Goal: Task Accomplishment & Management: Manage account settings

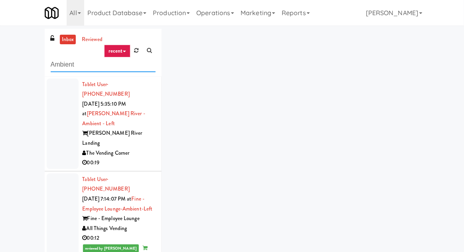
click at [61, 65] on input "Ambient" at bounding box center [103, 64] width 105 height 15
click at [58, 64] on input "Ambient" at bounding box center [103, 64] width 105 height 15
type input "Combo"
click at [22, 65] on div "inbox reviewed recent all unclear take inventory issue suspicious failed recent…" at bounding box center [232, 175] width 464 height 293
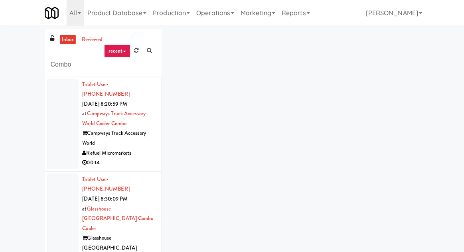
click at [54, 138] on div at bounding box center [63, 124] width 32 height 90
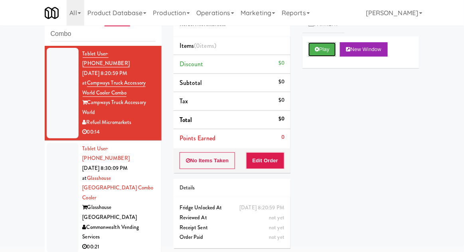
click at [319, 48] on icon at bounding box center [317, 49] width 4 height 5
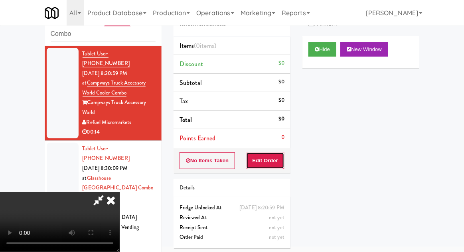
click at [266, 163] on button "Edit Order" at bounding box center [265, 160] width 39 height 17
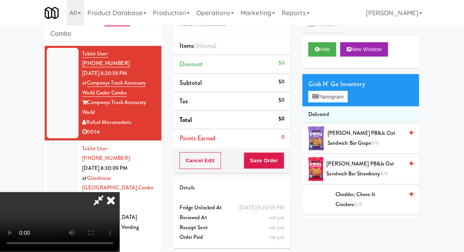
scroll to position [29, 0]
click at [313, 55] on button "Hide" at bounding box center [322, 49] width 28 height 14
click at [319, 49] on icon at bounding box center [317, 49] width 4 height 5
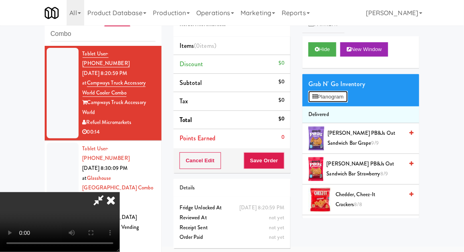
click at [347, 99] on button "Planogram" at bounding box center [327, 97] width 39 height 12
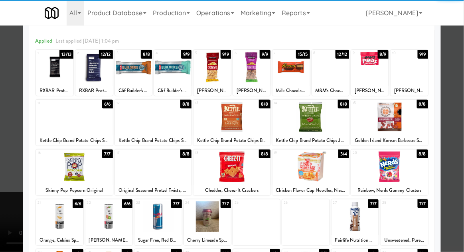
scroll to position [28, 0]
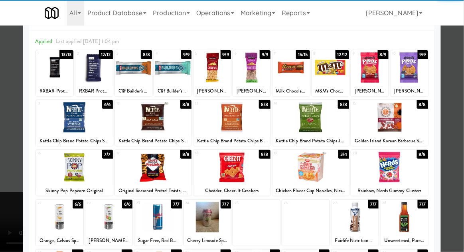
click at [145, 163] on div at bounding box center [153, 167] width 77 height 31
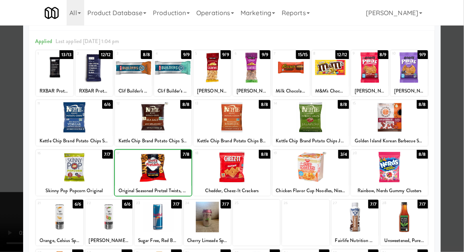
click at [449, 82] on div at bounding box center [232, 126] width 464 height 252
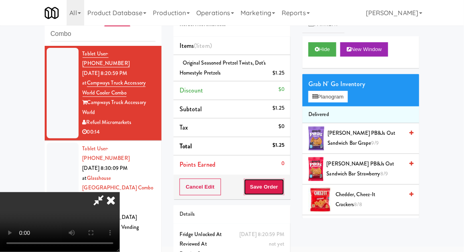
click at [284, 183] on button "Save Order" at bounding box center [264, 187] width 41 height 17
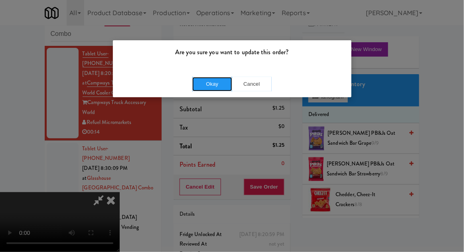
click at [205, 84] on button "Okay" at bounding box center [212, 84] width 40 height 14
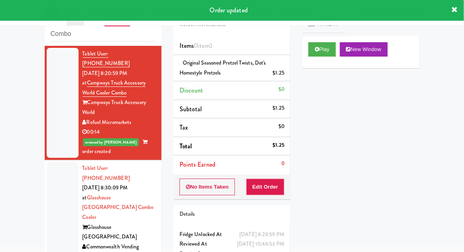
click at [58, 182] on div at bounding box center [63, 217] width 32 height 110
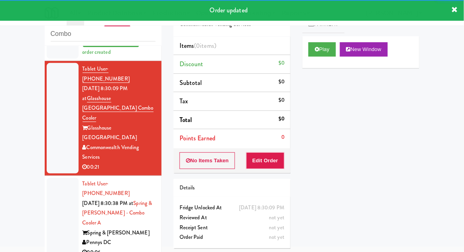
scroll to position [98, 0]
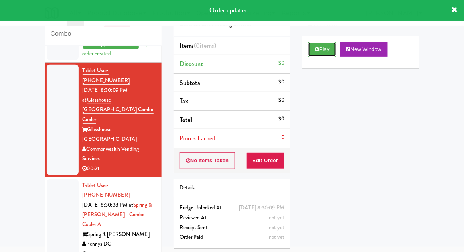
click at [319, 51] on icon at bounding box center [317, 49] width 4 height 5
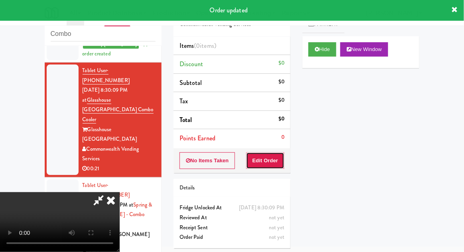
click at [267, 157] on button "Edit Order" at bounding box center [265, 160] width 39 height 17
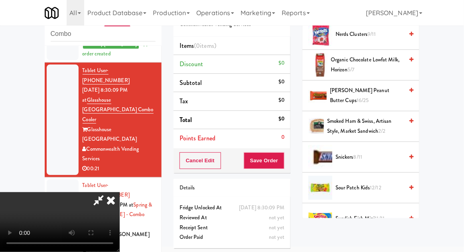
scroll to position [818, 0]
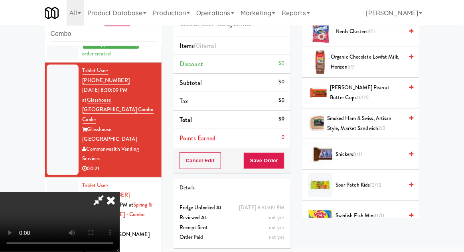
click at [391, 87] on span "[PERSON_NAME] Peanut Butter Cups 16/25" at bounding box center [366, 93] width 73 height 20
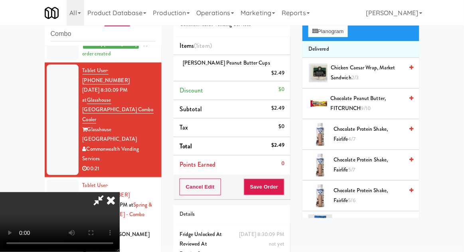
scroll to position [66, 0]
click at [384, 98] on span "Chocolate Peanut Butter, FITCRUNCH 9/10" at bounding box center [366, 103] width 73 height 20
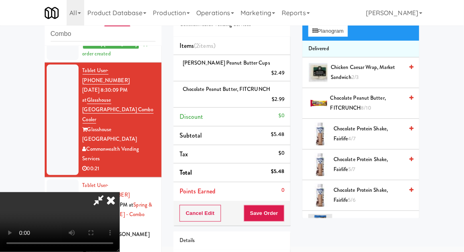
scroll to position [29, 0]
click at [280, 205] on button "Save Order" at bounding box center [264, 213] width 41 height 17
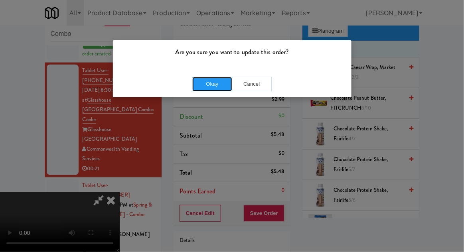
click at [203, 89] on button "Okay" at bounding box center [212, 84] width 40 height 14
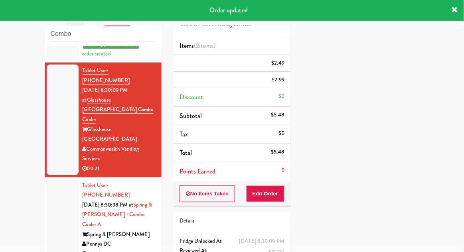
scroll to position [0, 0]
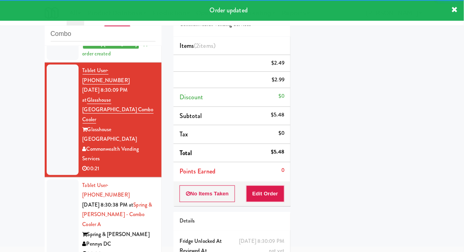
click at [53, 179] on div at bounding box center [63, 219] width 32 height 81
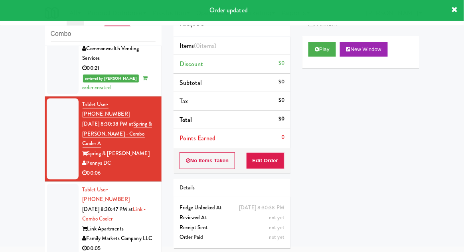
scroll to position [210, 0]
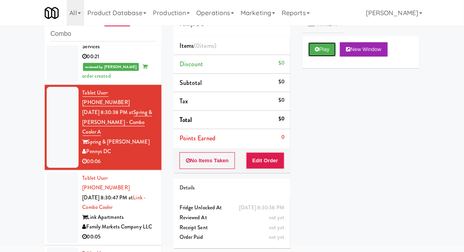
click at [322, 51] on button "Play" at bounding box center [322, 49] width 28 height 14
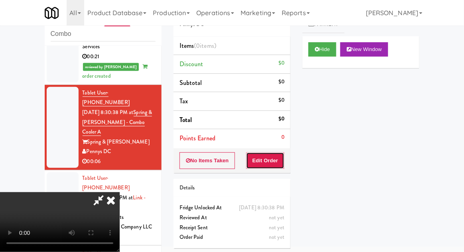
click at [278, 160] on button "Edit Order" at bounding box center [265, 160] width 39 height 17
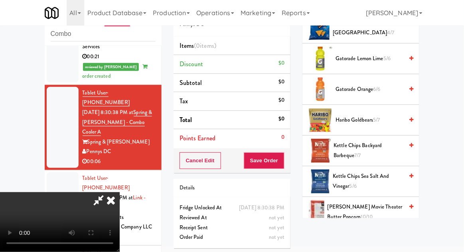
scroll to position [387, 0]
click at [378, 119] on span "5/7" at bounding box center [376, 120] width 7 height 8
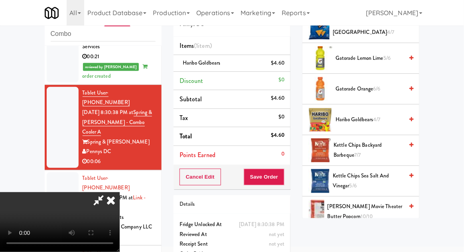
scroll to position [29, 0]
click at [283, 179] on button "Save Order" at bounding box center [264, 177] width 41 height 17
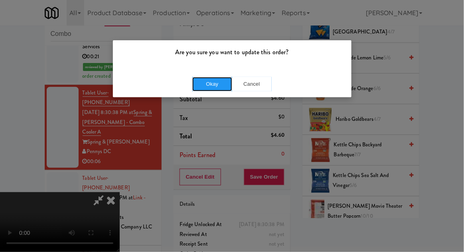
click at [210, 81] on button "Okay" at bounding box center [212, 84] width 40 height 14
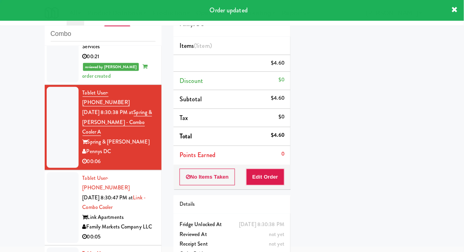
scroll to position [0, 0]
click at [59, 172] on div at bounding box center [63, 207] width 32 height 71
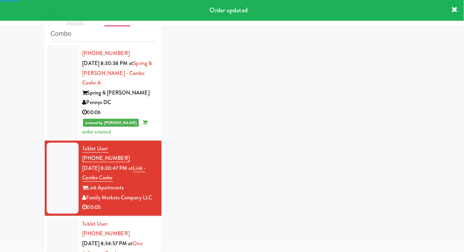
scroll to position [311, 0]
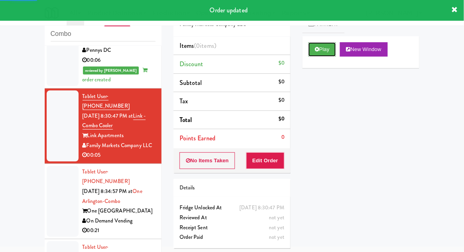
click at [327, 51] on button "Play" at bounding box center [322, 49] width 28 height 14
click at [283, 161] on button "Edit Order" at bounding box center [265, 160] width 39 height 17
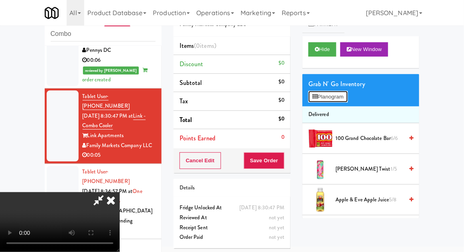
click at [347, 99] on button "Planogram" at bounding box center [327, 97] width 39 height 12
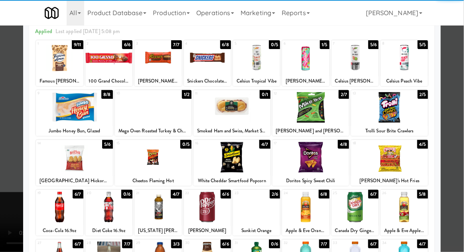
scroll to position [38, 0]
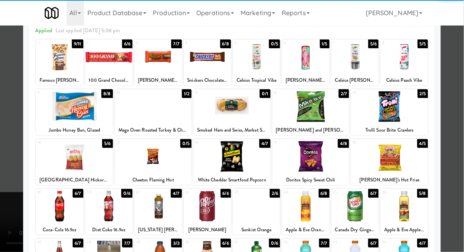
click at [151, 211] on div at bounding box center [157, 206] width 47 height 31
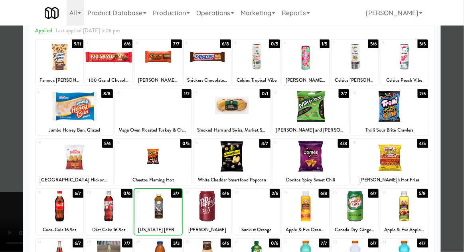
click at [452, 77] on div at bounding box center [232, 126] width 464 height 252
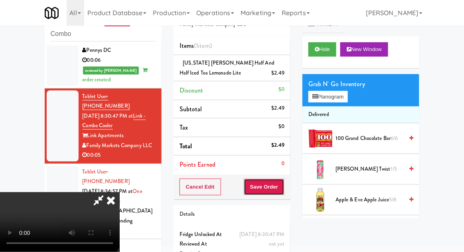
click at [283, 191] on button "Save Order" at bounding box center [264, 187] width 41 height 17
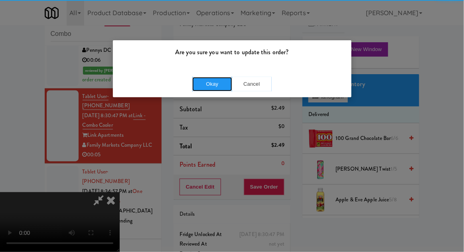
click at [214, 77] on button "Okay" at bounding box center [212, 84] width 40 height 14
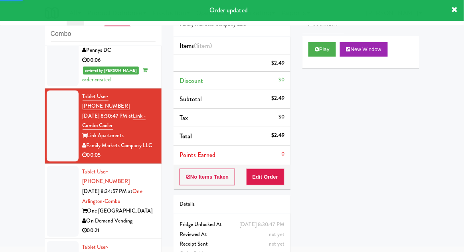
click at [58, 166] on div at bounding box center [63, 201] width 32 height 71
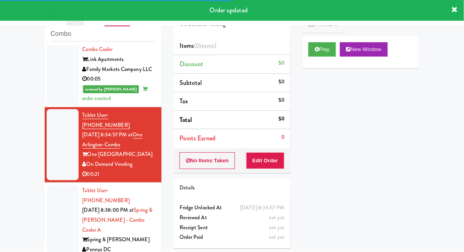
scroll to position [387, 0]
click at [315, 53] on button "Play" at bounding box center [322, 49] width 28 height 14
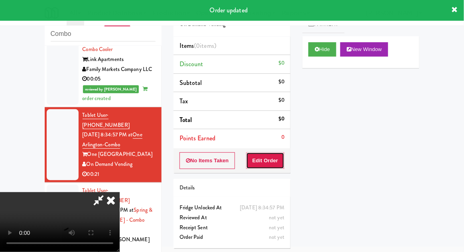
click at [272, 156] on button "Edit Order" at bounding box center [265, 160] width 39 height 17
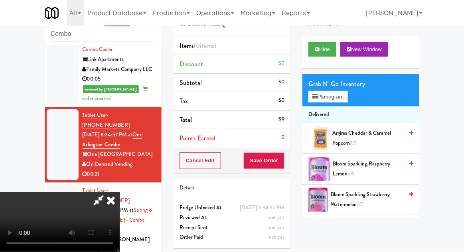
scroll to position [29, 0]
click at [330, 56] on button "Hide" at bounding box center [322, 49] width 28 height 14
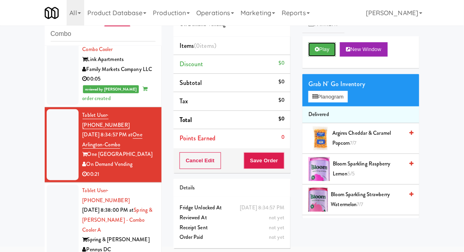
scroll to position [0, 0]
click at [315, 45] on button "Play" at bounding box center [322, 49] width 28 height 14
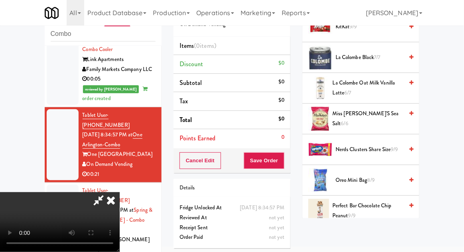
scroll to position [700, 0]
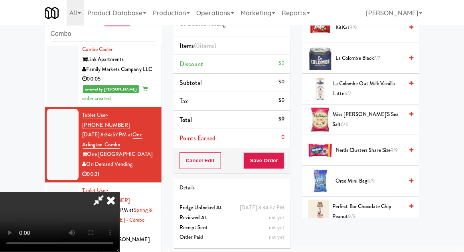
click at [385, 135] on li "Nerds Clusters Share Size 9/9" at bounding box center [360, 150] width 117 height 31
click at [384, 146] on span "Nerds Clusters Share Size 9/9" at bounding box center [369, 151] width 68 height 10
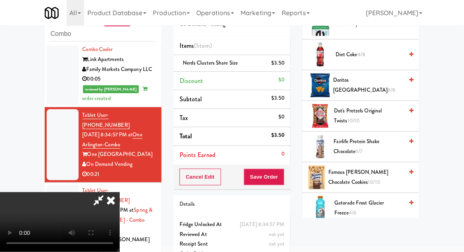
scroll to position [415, 0]
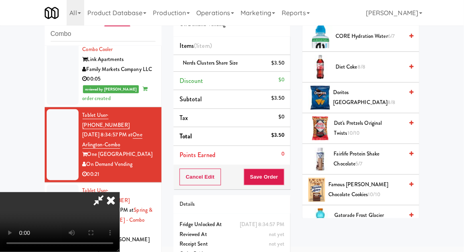
click at [388, 98] on span "8/8" at bounding box center [392, 102] width 8 height 8
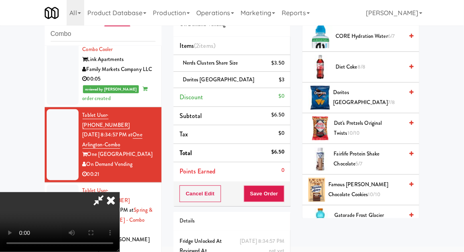
scroll to position [29, 0]
click at [282, 195] on button "Save Order" at bounding box center [264, 193] width 41 height 17
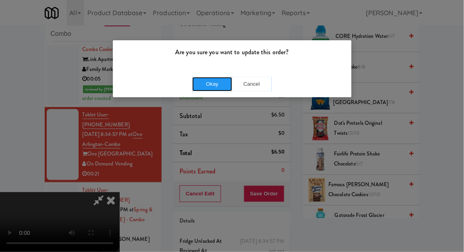
click at [214, 78] on button "Okay" at bounding box center [212, 84] width 40 height 14
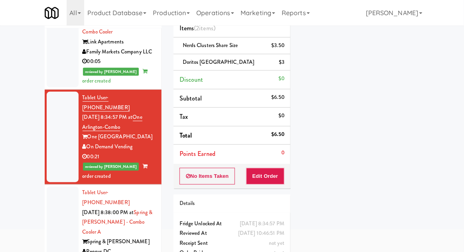
scroll to position [69, 0]
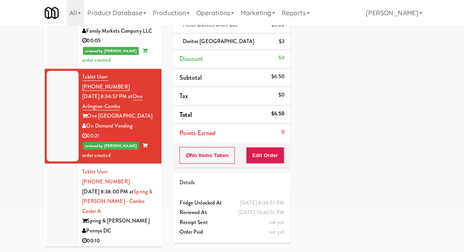
click at [52, 166] on div at bounding box center [63, 206] width 32 height 81
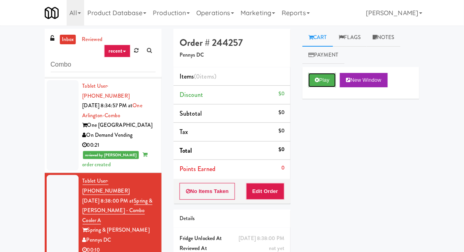
click at [313, 74] on button "Play" at bounding box center [322, 80] width 28 height 14
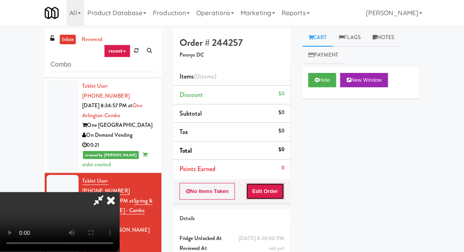
click at [268, 195] on button "Edit Order" at bounding box center [265, 191] width 39 height 17
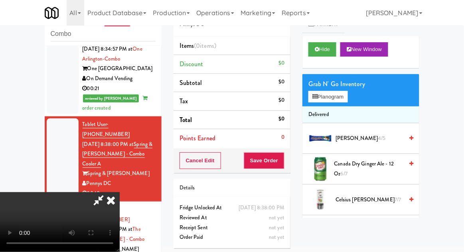
scroll to position [29, 0]
click at [321, 48] on button "Hide" at bounding box center [322, 49] width 28 height 14
click at [315, 47] on icon at bounding box center [317, 49] width 4 height 5
click at [56, 204] on div at bounding box center [63, 239] width 32 height 71
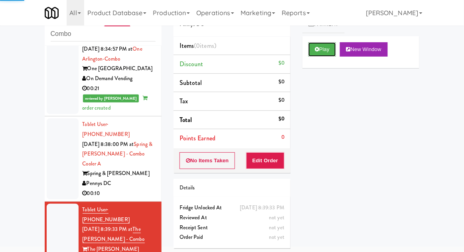
click at [319, 51] on button "Play" at bounding box center [322, 49] width 28 height 14
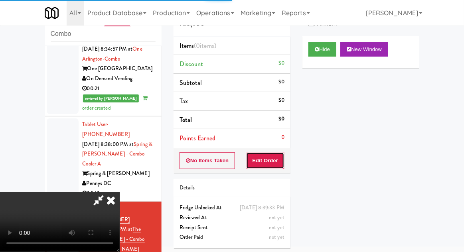
click at [267, 167] on button "Edit Order" at bounding box center [265, 160] width 39 height 17
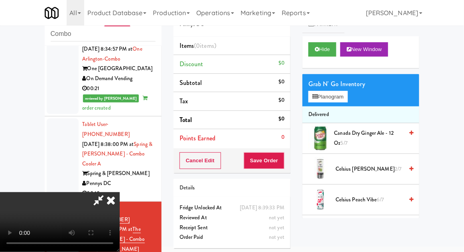
click at [301, 100] on div "Cart Flags Notes Payment Hide New Window Grab N' Go Inventory Planogram Deliver…" at bounding box center [360, 108] width 129 height 220
click at [326, 92] on button "Planogram" at bounding box center [327, 97] width 39 height 12
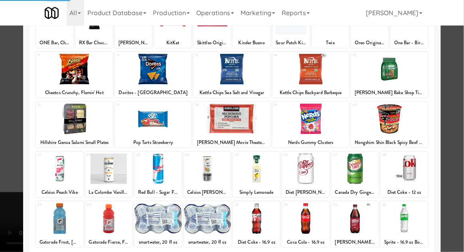
scroll to position [101, 0]
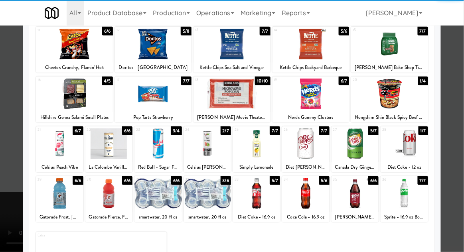
click at [400, 148] on div at bounding box center [403, 143] width 47 height 31
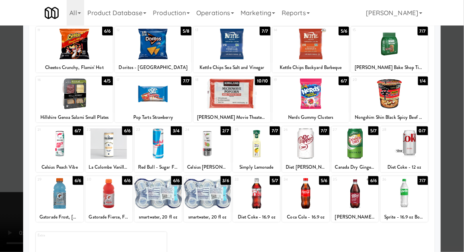
click at [454, 84] on div at bounding box center [232, 126] width 464 height 252
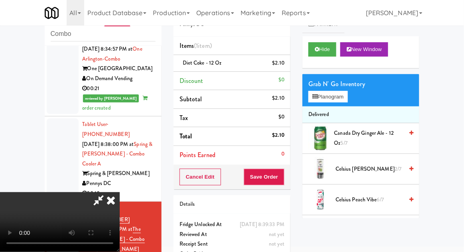
scroll to position [29, 0]
click at [329, 91] on button "Planogram" at bounding box center [327, 97] width 39 height 12
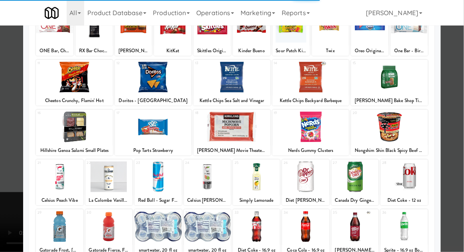
scroll to position [68, 0]
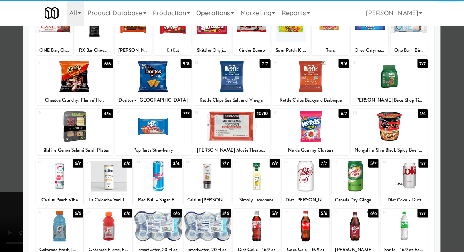
click at [356, 178] on div at bounding box center [354, 176] width 47 height 31
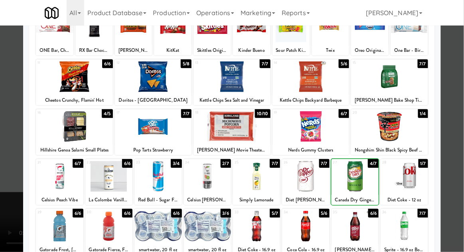
click at [458, 77] on div at bounding box center [232, 126] width 464 height 252
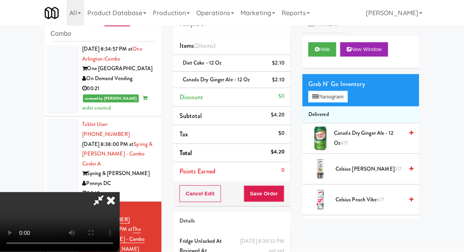
scroll to position [36, 0]
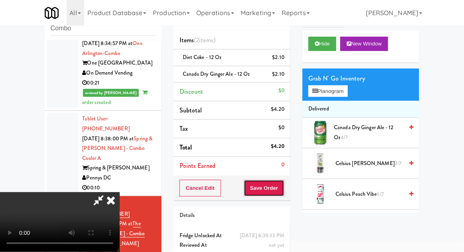
click at [284, 187] on button "Save Order" at bounding box center [264, 188] width 41 height 17
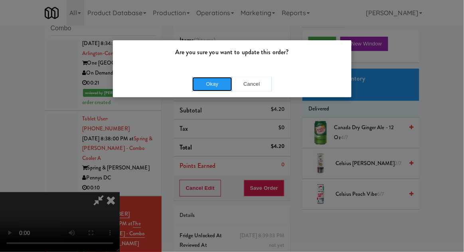
click at [212, 90] on button "Okay" at bounding box center [212, 84] width 40 height 14
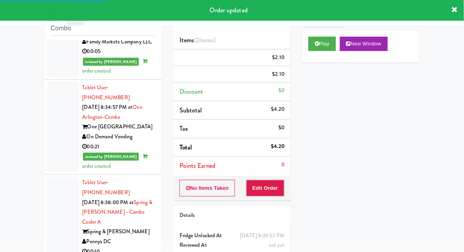
scroll to position [393, 0]
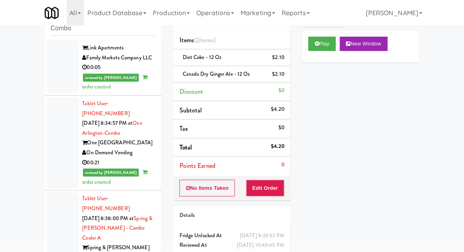
click at [62, 193] on div at bounding box center [63, 233] width 32 height 81
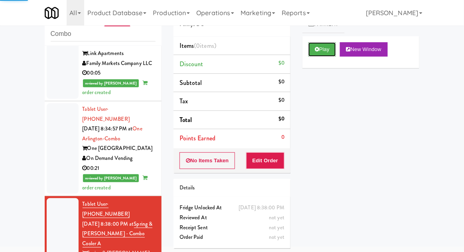
click at [311, 50] on button "Play" at bounding box center [322, 49] width 28 height 14
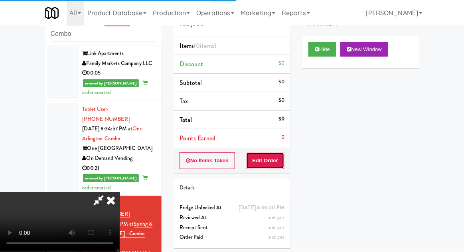
click at [273, 167] on button "Edit Order" at bounding box center [265, 160] width 39 height 17
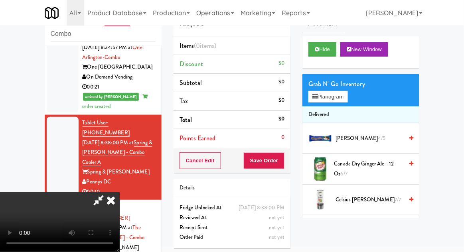
scroll to position [29, 0]
click at [321, 96] on button "Planogram" at bounding box center [327, 97] width 39 height 12
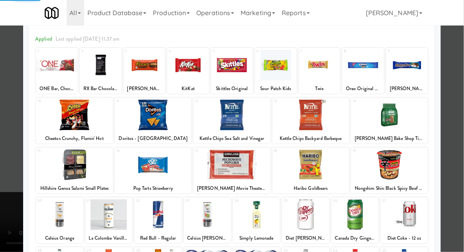
scroll to position [101, 0]
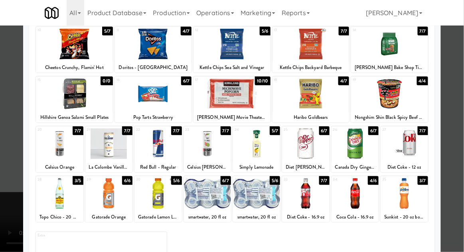
click at [356, 201] on div at bounding box center [354, 193] width 47 height 31
click at [463, 71] on div at bounding box center [232, 126] width 464 height 252
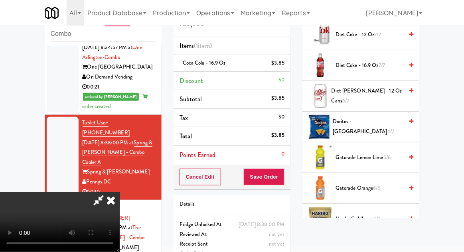
scroll to position [288, 0]
click at [387, 128] on span "4/7" at bounding box center [390, 132] width 7 height 8
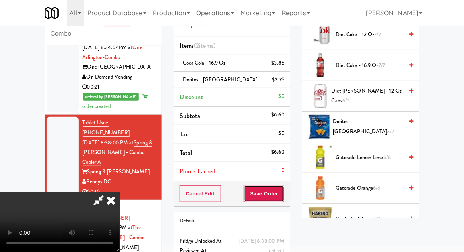
click at [281, 193] on button "Save Order" at bounding box center [264, 193] width 41 height 17
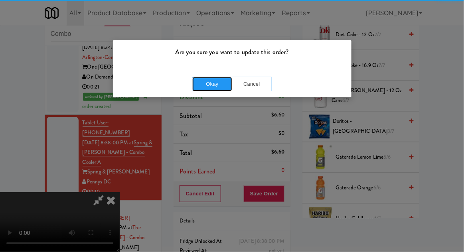
click at [203, 83] on button "Okay" at bounding box center [212, 84] width 40 height 14
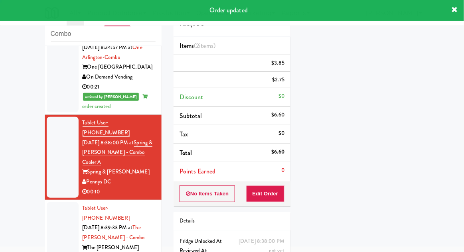
scroll to position [0, 0]
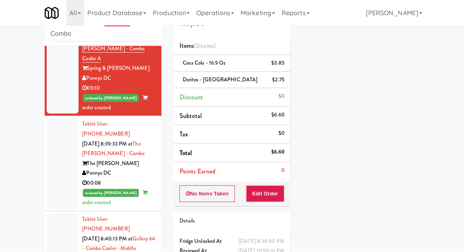
click at [49, 213] on div at bounding box center [63, 248] width 32 height 71
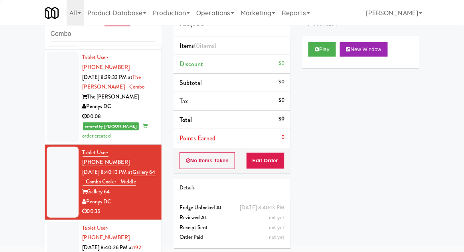
scroll to position [651, 0]
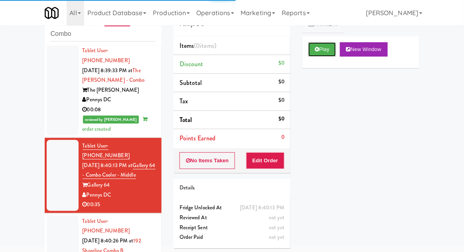
click at [311, 42] on button "Play" at bounding box center [322, 49] width 28 height 14
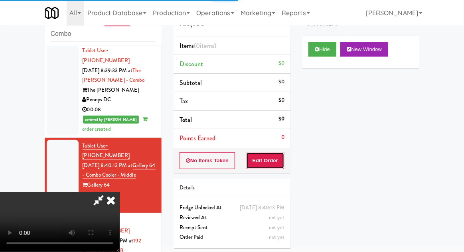
click at [266, 159] on button "Edit Order" at bounding box center [265, 160] width 39 height 17
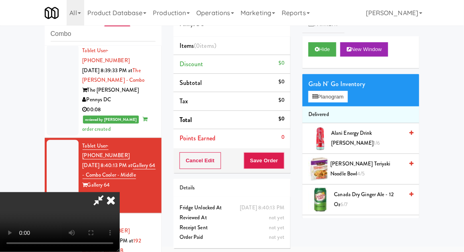
scroll to position [0, 0]
click at [347, 101] on button "Planogram" at bounding box center [327, 97] width 39 height 12
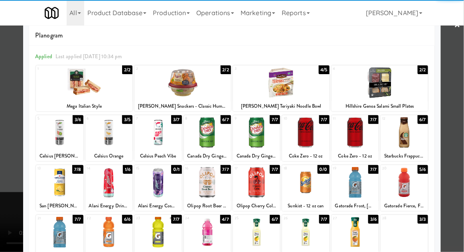
scroll to position [25, 0]
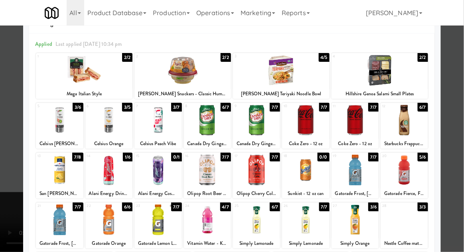
click at [208, 126] on div at bounding box center [207, 120] width 47 height 31
click at [454, 109] on div at bounding box center [232, 126] width 464 height 252
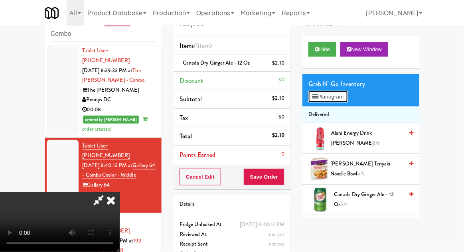
click at [314, 92] on button "Planogram" at bounding box center [327, 97] width 39 height 12
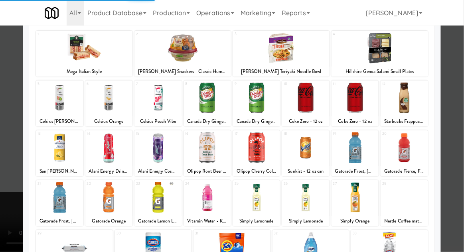
scroll to position [101, 0]
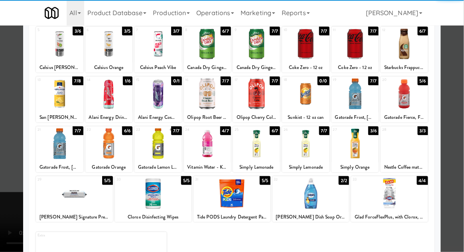
click at [309, 142] on div at bounding box center [305, 143] width 47 height 31
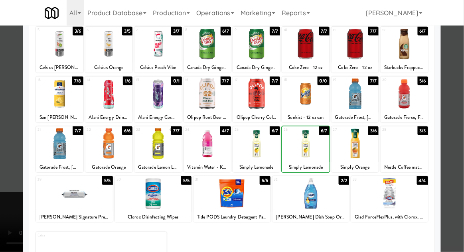
click at [459, 86] on div at bounding box center [232, 126] width 464 height 252
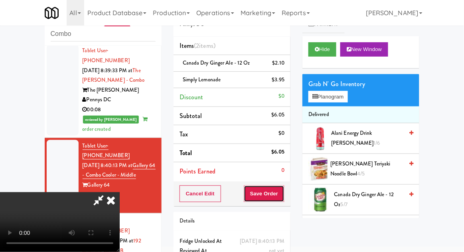
click at [282, 195] on button "Save Order" at bounding box center [264, 193] width 41 height 17
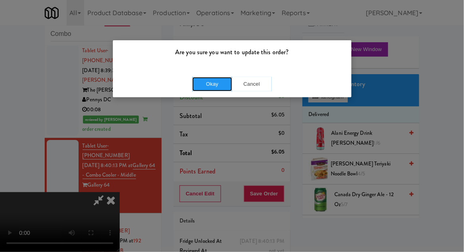
click at [207, 85] on button "Okay" at bounding box center [212, 84] width 40 height 14
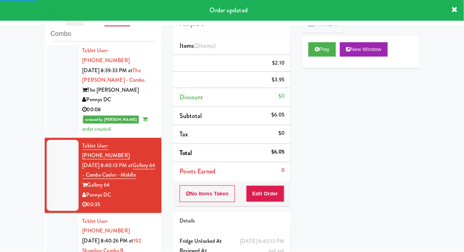
click at [49, 215] on div at bounding box center [63, 250] width 32 height 71
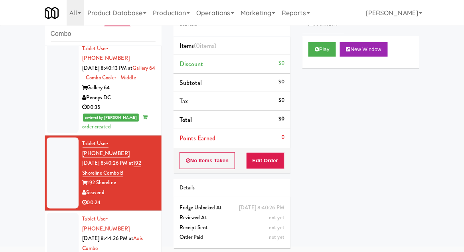
scroll to position [750, 0]
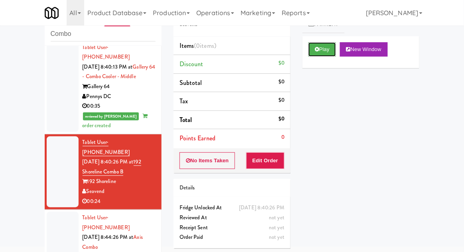
click at [310, 50] on button "Play" at bounding box center [322, 49] width 28 height 14
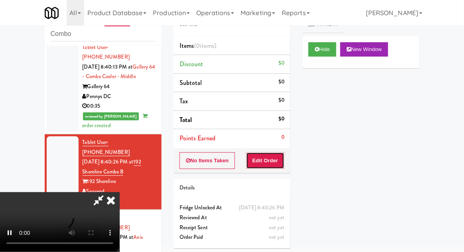
click at [265, 164] on button "Edit Order" at bounding box center [265, 160] width 39 height 17
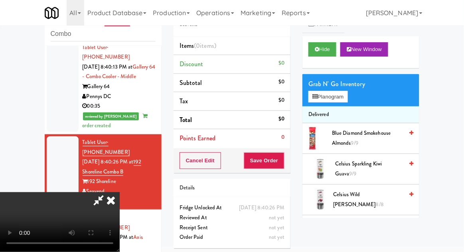
scroll to position [0, 0]
click at [347, 100] on button "Planogram" at bounding box center [327, 97] width 39 height 12
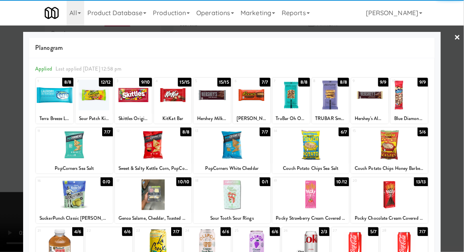
click at [408, 145] on div at bounding box center [389, 145] width 77 height 31
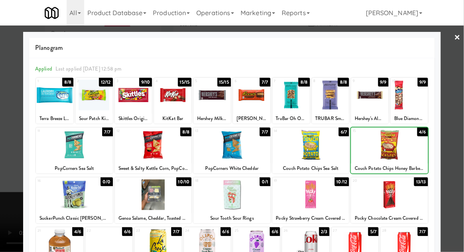
click at [455, 131] on div at bounding box center [232, 126] width 464 height 252
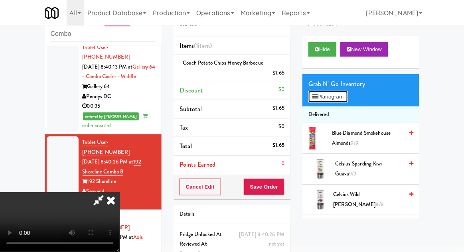
click at [319, 91] on button "Planogram" at bounding box center [327, 97] width 39 height 12
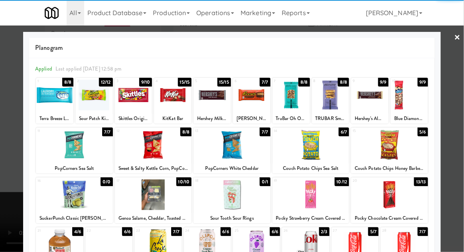
click at [14, 198] on div at bounding box center [232, 126] width 464 height 252
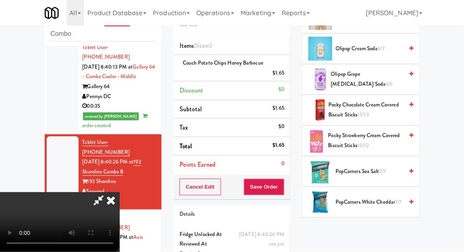
scroll to position [610, 0]
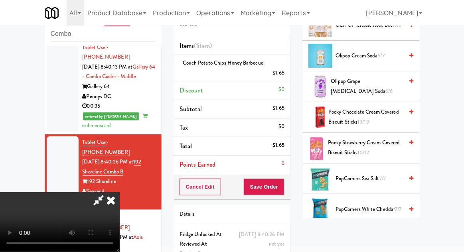
click at [382, 150] on span "Pocky Strawberry Cream Covered Biscuit Sticks 10/12" at bounding box center [365, 148] width 75 height 20
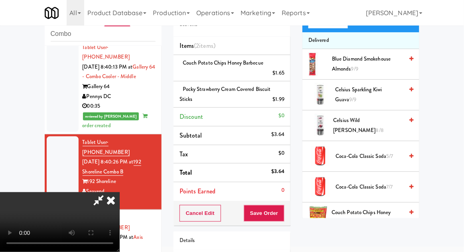
scroll to position [0, 0]
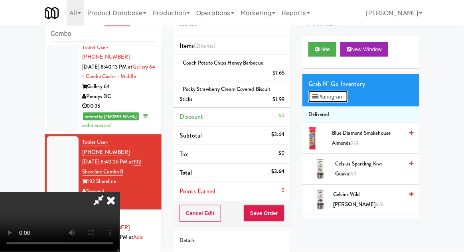
click at [347, 96] on button "Planogram" at bounding box center [327, 97] width 39 height 12
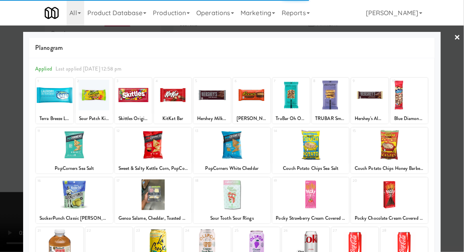
click at [460, 107] on div at bounding box center [232, 126] width 464 height 252
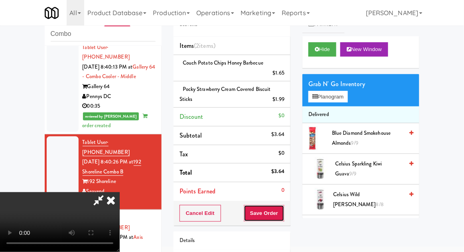
click at [283, 216] on button "Save Order" at bounding box center [264, 213] width 41 height 17
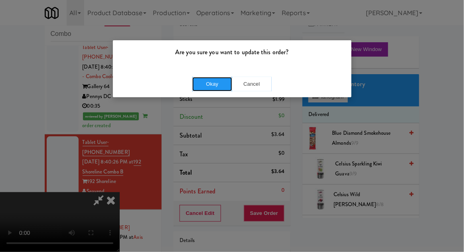
click at [209, 85] on button "Okay" at bounding box center [212, 84] width 40 height 14
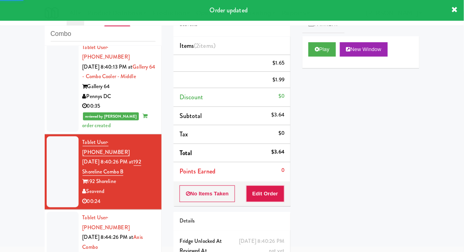
click at [54, 212] on div at bounding box center [63, 247] width 32 height 71
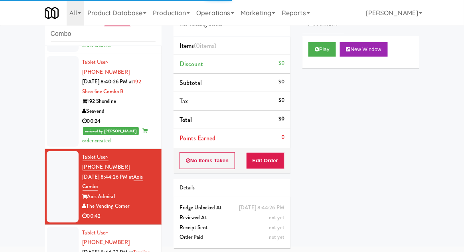
scroll to position [834, 0]
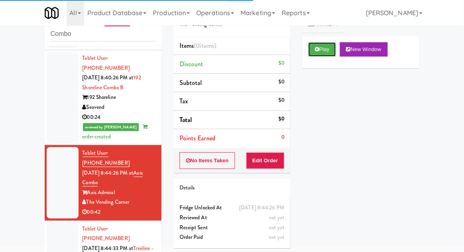
click at [309, 48] on button "Play" at bounding box center [322, 49] width 28 height 14
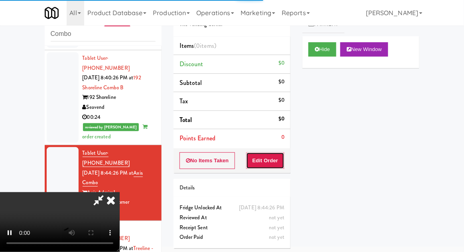
click at [274, 159] on button "Edit Order" at bounding box center [265, 160] width 39 height 17
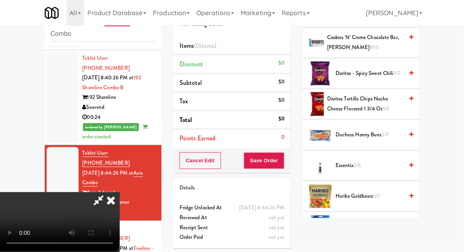
scroll to position [222, 0]
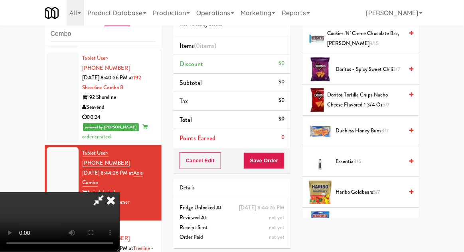
click at [387, 128] on span "3/7" at bounding box center [385, 131] width 7 height 8
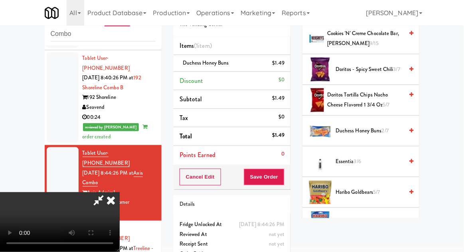
click at [283, 63] on div "$1.49" at bounding box center [278, 63] width 12 height 10
click at [285, 68] on icon at bounding box center [285, 65] width 4 height 5
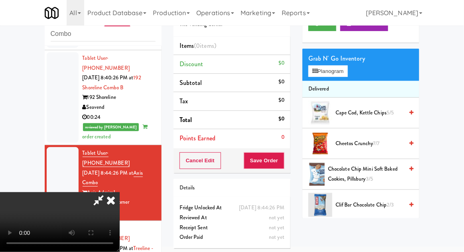
scroll to position [0, 0]
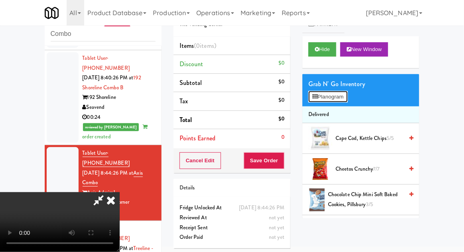
click at [346, 101] on button "Planogram" at bounding box center [327, 97] width 39 height 12
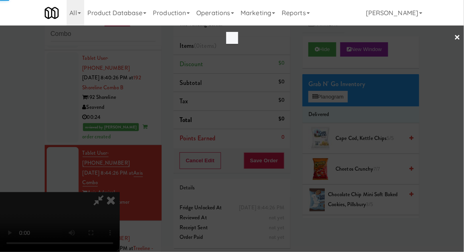
click at [351, 97] on div at bounding box center [232, 126] width 464 height 252
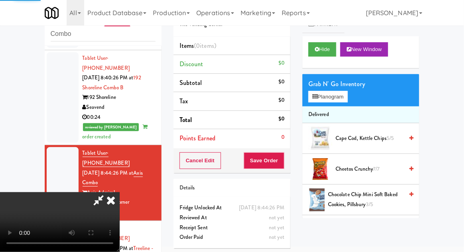
click at [356, 92] on div "Grab N' Go Inventory Planogram" at bounding box center [360, 90] width 117 height 32
click at [347, 93] on button "Planogram" at bounding box center [327, 97] width 39 height 12
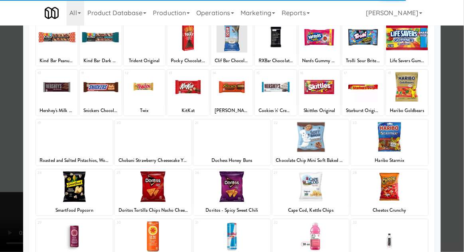
scroll to position [60, 0]
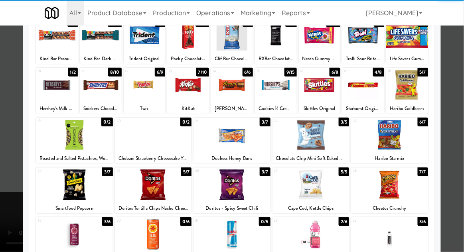
click at [405, 134] on div at bounding box center [389, 135] width 77 height 31
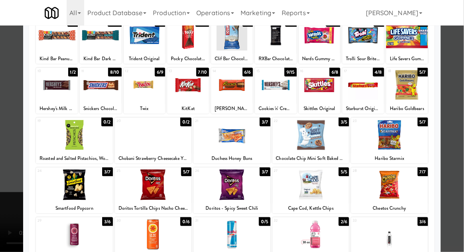
click at [452, 117] on div at bounding box center [232, 126] width 464 height 252
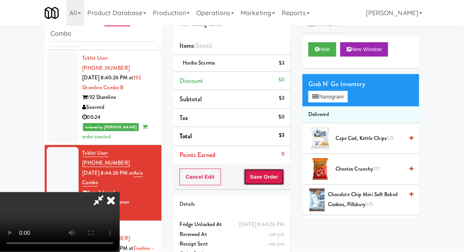
click at [281, 176] on button "Save Order" at bounding box center [264, 177] width 41 height 17
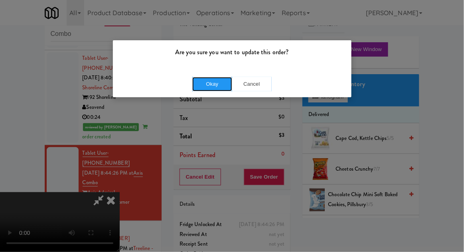
click at [212, 78] on button "Okay" at bounding box center [212, 84] width 40 height 14
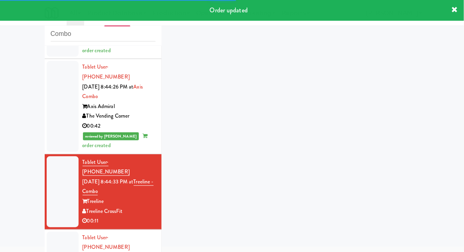
scroll to position [919, 0]
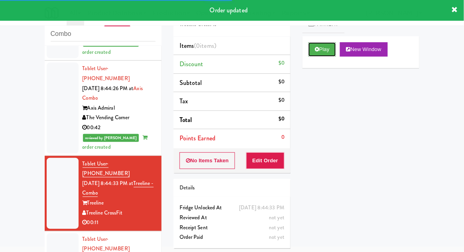
click at [313, 49] on button "Play" at bounding box center [322, 49] width 28 height 14
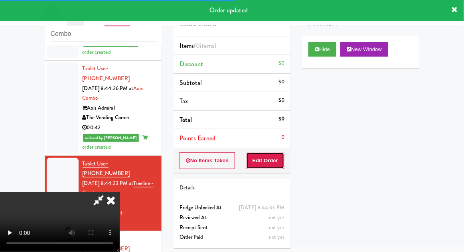
click at [267, 161] on button "Edit Order" at bounding box center [265, 160] width 39 height 17
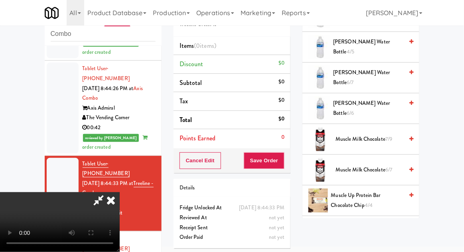
scroll to position [680, 0]
click at [383, 135] on span "Muscle Milk Chocolate 7/9" at bounding box center [369, 140] width 68 height 10
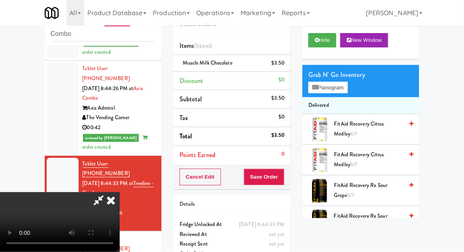
scroll to position [0, 0]
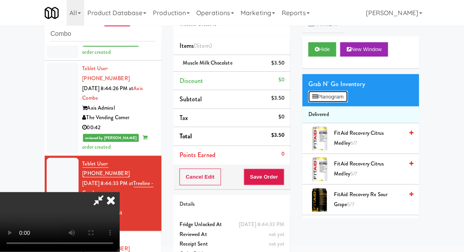
click at [345, 98] on button "Planogram" at bounding box center [327, 97] width 39 height 12
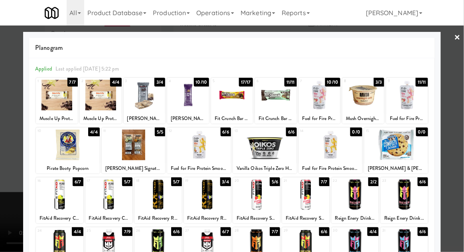
click at [262, 150] on div at bounding box center [265, 145] width 64 height 31
click at [460, 57] on div at bounding box center [232, 126] width 464 height 252
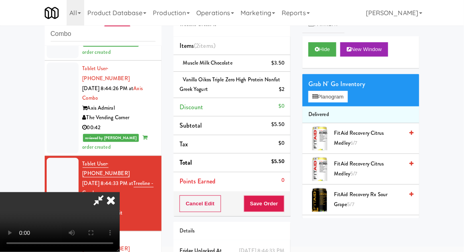
scroll to position [29, 0]
click at [284, 207] on button "Save Order" at bounding box center [264, 203] width 41 height 17
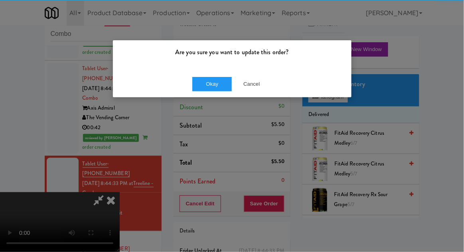
click at [220, 65] on div "Are you sure you want to update this order?" at bounding box center [232, 55] width 238 height 30
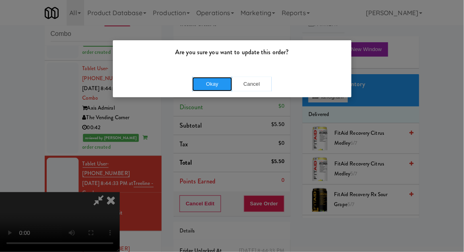
click at [205, 82] on button "Okay" at bounding box center [212, 84] width 40 height 14
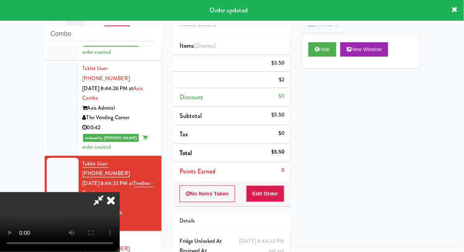
scroll to position [0, 0]
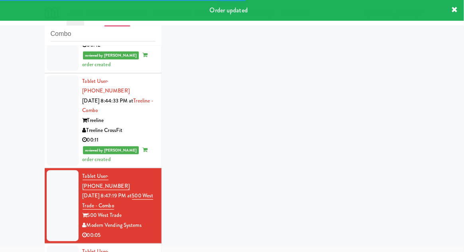
scroll to position [1002, 0]
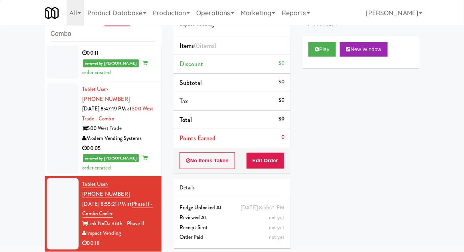
scroll to position [1088, 0]
click at [322, 52] on button "Play" at bounding box center [322, 49] width 28 height 14
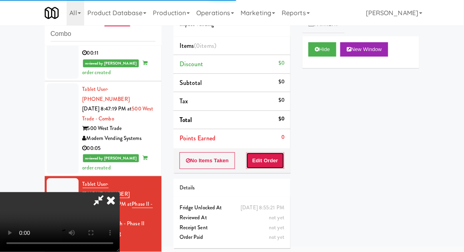
click at [274, 159] on button "Edit Order" at bounding box center [265, 160] width 39 height 17
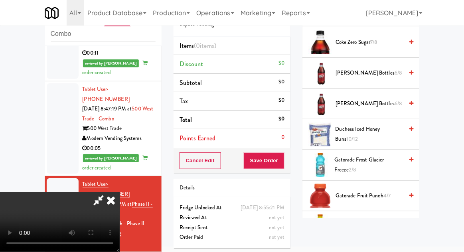
scroll to position [289, 0]
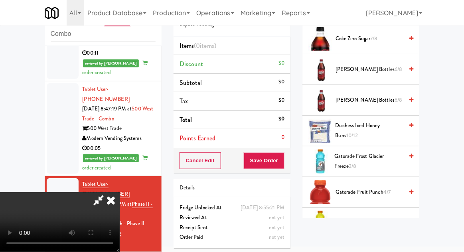
click at [390, 121] on span "Duchess Iced Honey Buns 10/12" at bounding box center [369, 131] width 68 height 20
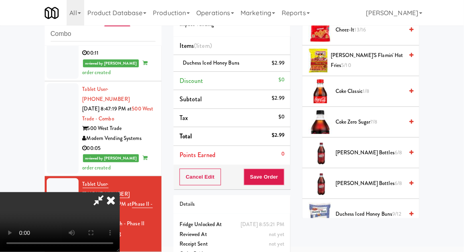
scroll to position [206, 0]
click at [375, 148] on span "[PERSON_NAME] Bottles 6/8" at bounding box center [369, 153] width 68 height 10
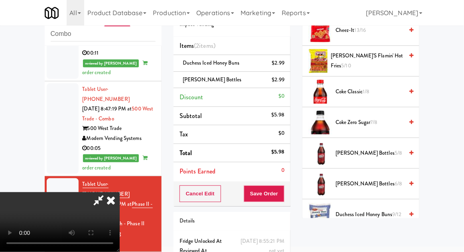
click at [283, 79] on div "$2.99" at bounding box center [278, 80] width 13 height 10
click at [281, 83] on link at bounding box center [283, 83] width 7 height 10
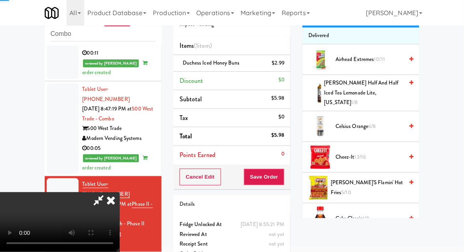
scroll to position [0, 0]
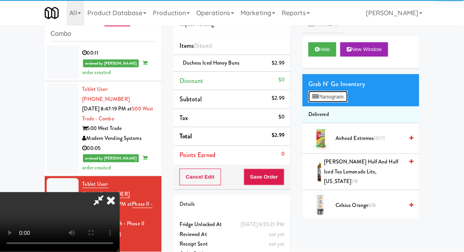
click at [325, 96] on button "Planogram" at bounding box center [327, 97] width 39 height 12
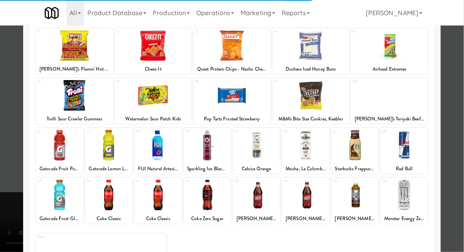
scroll to position [101, 0]
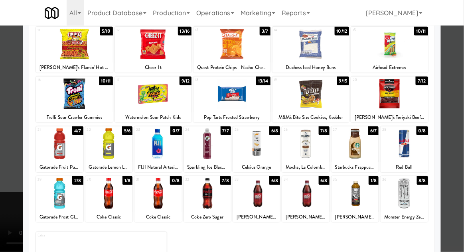
click at [303, 201] on div at bounding box center [305, 193] width 47 height 31
click at [309, 205] on div at bounding box center [305, 193] width 47 height 31
click at [455, 97] on div at bounding box center [232, 126] width 464 height 252
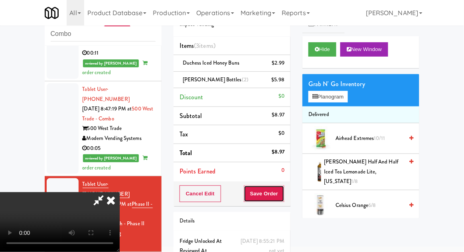
click at [283, 194] on button "Save Order" at bounding box center [264, 193] width 41 height 17
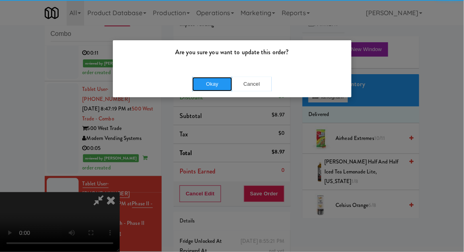
click at [208, 82] on button "Okay" at bounding box center [212, 84] width 40 height 14
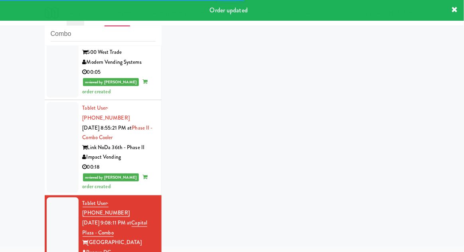
scroll to position [1184, 0]
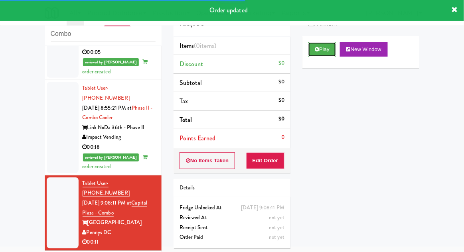
click at [320, 53] on button "Play" at bounding box center [322, 49] width 28 height 14
click at [273, 159] on button "Edit Order" at bounding box center [265, 160] width 39 height 17
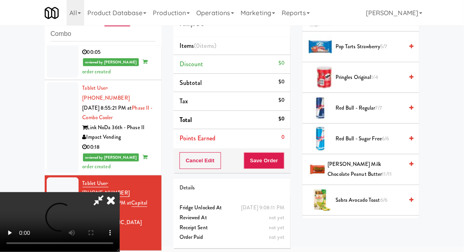
scroll to position [643, 0]
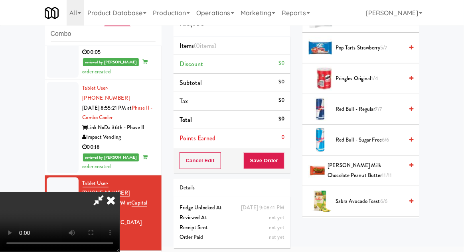
click at [377, 167] on span "[PERSON_NAME] Milk Chocolate Peanut Butter 11/11" at bounding box center [366, 171] width 76 height 20
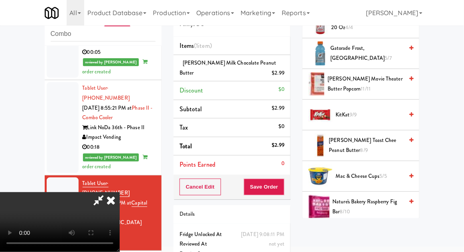
scroll to position [384, 0]
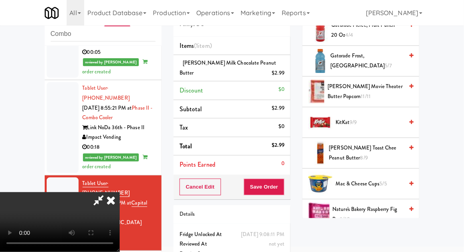
click at [373, 148] on span "[PERSON_NAME] Toast Chee Peanut Butter 8/9" at bounding box center [366, 153] width 75 height 20
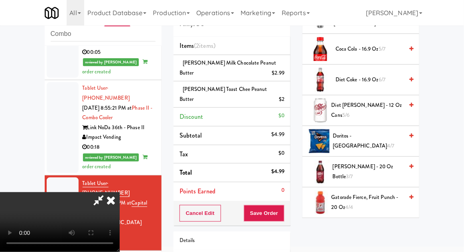
scroll to position [213, 0]
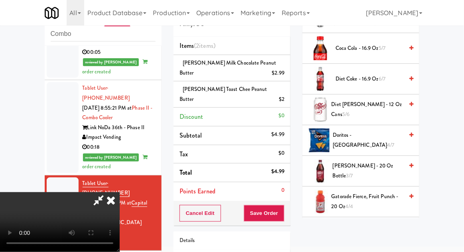
click at [381, 142] on span "Doritos - Cool Ranch 4/7" at bounding box center [367, 140] width 71 height 20
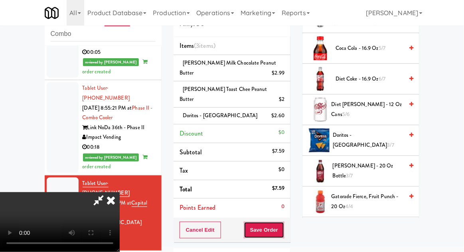
click at [284, 224] on button "Save Order" at bounding box center [264, 230] width 41 height 17
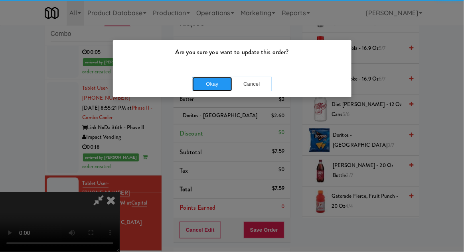
click at [215, 90] on button "Okay" at bounding box center [212, 84] width 40 height 14
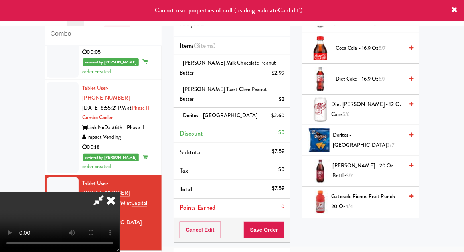
click at [120, 192] on icon at bounding box center [111, 200] width 18 height 16
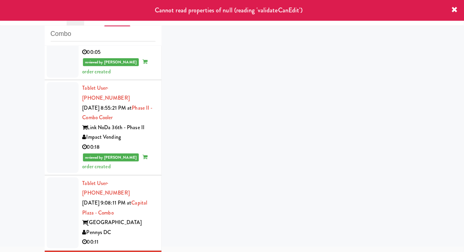
click at [56, 177] on div at bounding box center [63, 212] width 32 height 71
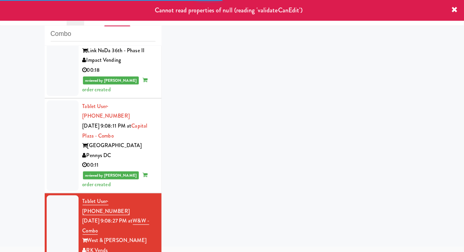
scroll to position [1263, 0]
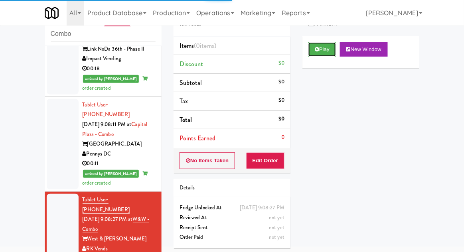
click at [313, 47] on button "Play" at bounding box center [322, 49] width 28 height 14
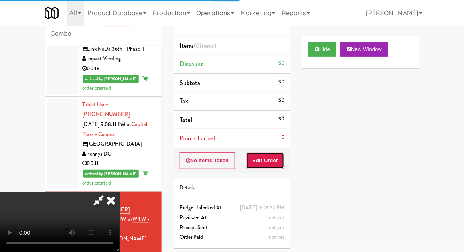
click at [270, 159] on button "Edit Order" at bounding box center [265, 160] width 39 height 17
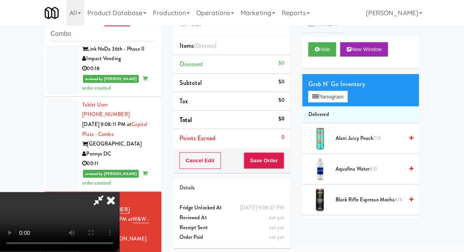
scroll to position [29, 0]
click at [344, 91] on button "Planogram" at bounding box center [327, 97] width 39 height 12
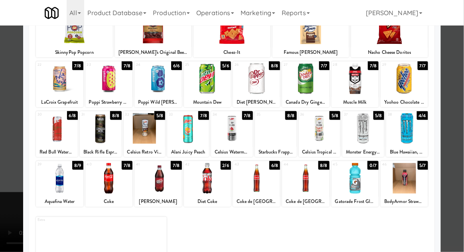
scroll to position [169, 0]
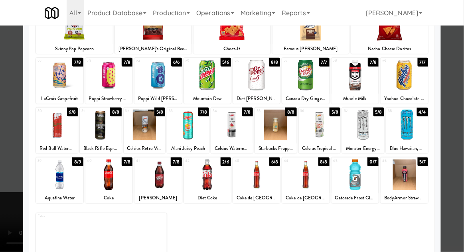
click at [366, 129] on div at bounding box center [363, 125] width 42 height 31
click at [456, 85] on div at bounding box center [232, 126] width 464 height 252
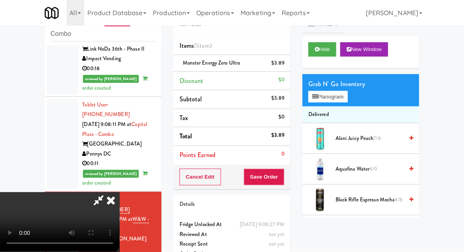
click at [108, 192] on icon at bounding box center [98, 200] width 18 height 16
click at [281, 177] on button "Save Order" at bounding box center [264, 177] width 41 height 17
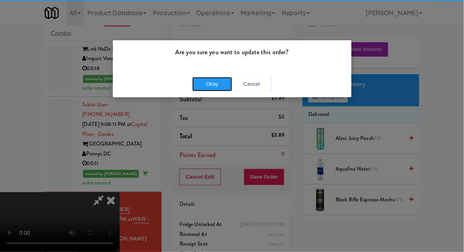
click at [214, 82] on button "Okay" at bounding box center [212, 84] width 40 height 14
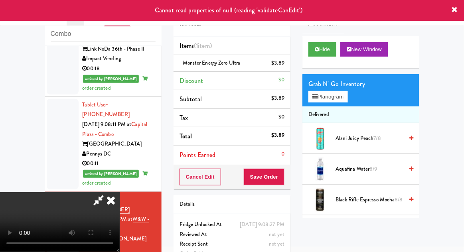
scroll to position [0, 0]
click at [120, 192] on icon at bounding box center [111, 200] width 18 height 16
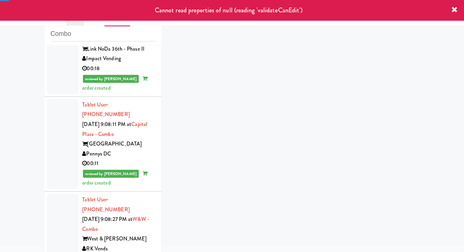
click at [58, 194] on div at bounding box center [63, 229] width 32 height 71
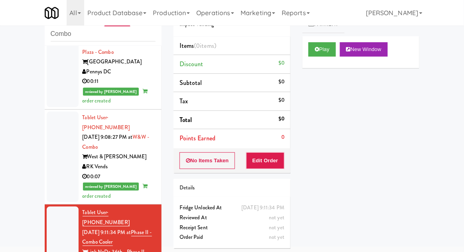
scroll to position [1345, 0]
click at [315, 51] on button "Play" at bounding box center [322, 49] width 28 height 14
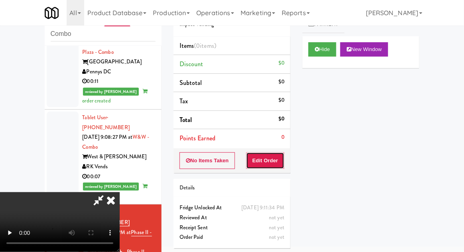
click at [272, 159] on button "Edit Order" at bounding box center [265, 160] width 39 height 17
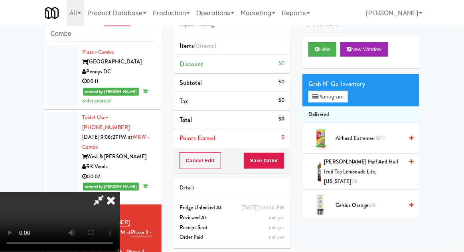
scroll to position [29, 0]
click at [314, 52] on button "Hide" at bounding box center [322, 49] width 28 height 14
click at [311, 50] on button "Hide" at bounding box center [322, 49] width 28 height 14
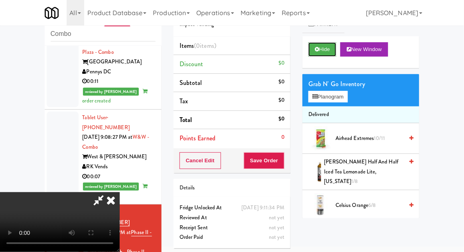
click at [320, 43] on button "Hide" at bounding box center [322, 49] width 28 height 14
click at [324, 43] on button "Hide" at bounding box center [322, 49] width 28 height 14
click at [108, 192] on icon at bounding box center [98, 200] width 18 height 16
click at [120, 192] on icon at bounding box center [111, 200] width 18 height 16
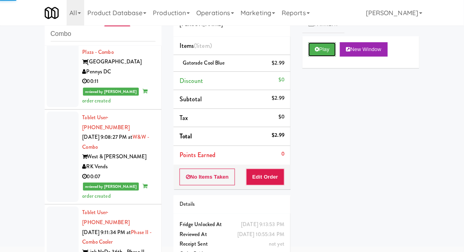
click at [313, 51] on button "Play" at bounding box center [322, 49] width 28 height 14
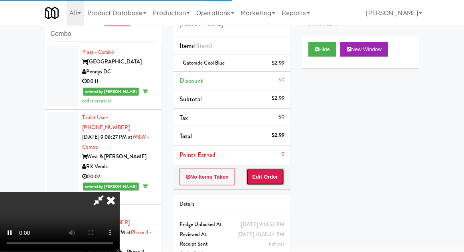
click at [266, 170] on button "Edit Order" at bounding box center [265, 177] width 39 height 17
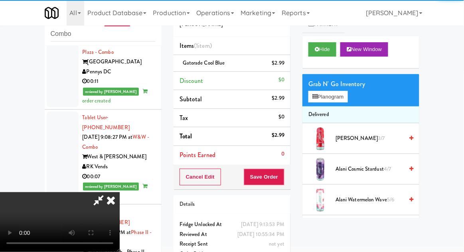
click at [112, 208] on icon at bounding box center [111, 200] width 18 height 16
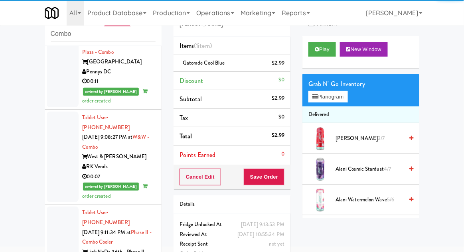
click at [58, 207] on div at bounding box center [63, 242] width 32 height 71
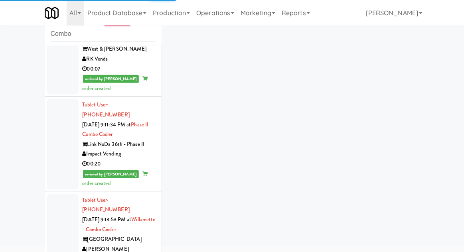
scroll to position [1452, 0]
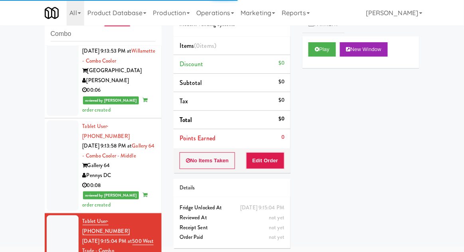
scroll to position [1621, 0]
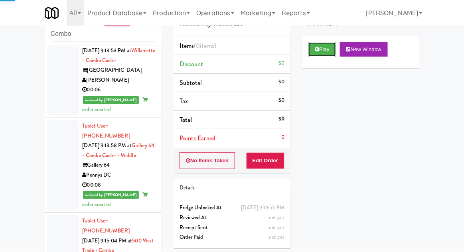
click at [323, 49] on button "Play" at bounding box center [322, 49] width 28 height 14
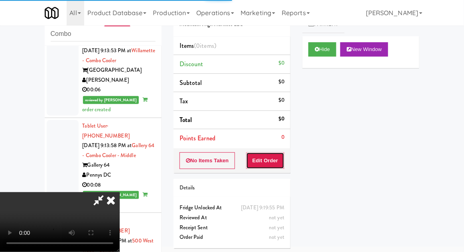
click at [275, 164] on button "Edit Order" at bounding box center [265, 160] width 39 height 17
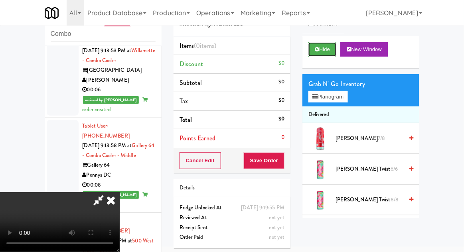
click at [318, 49] on icon at bounding box center [317, 49] width 4 height 5
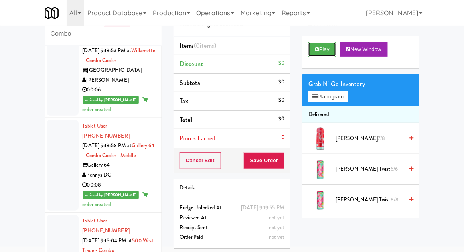
click at [317, 49] on icon at bounding box center [317, 49] width 4 height 5
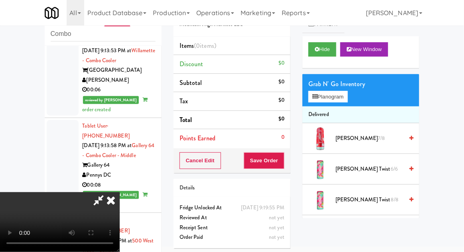
click at [56, 215] on div at bounding box center [63, 250] width 32 height 71
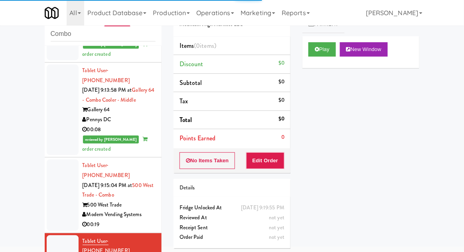
scroll to position [1677, 0]
click at [313, 50] on button "Play" at bounding box center [322, 49] width 28 height 14
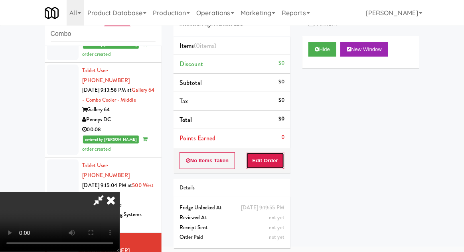
click at [260, 166] on button "Edit Order" at bounding box center [265, 160] width 39 height 17
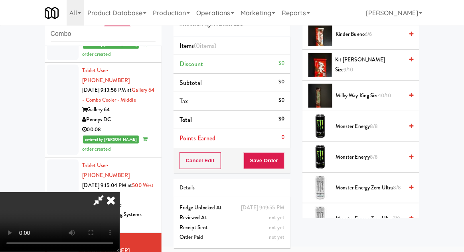
scroll to position [634, 0]
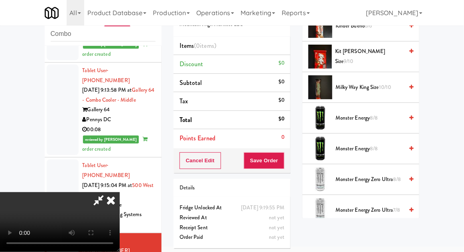
click at [383, 175] on span "Monster Energy Zero Ultra 8/8" at bounding box center [369, 180] width 68 height 10
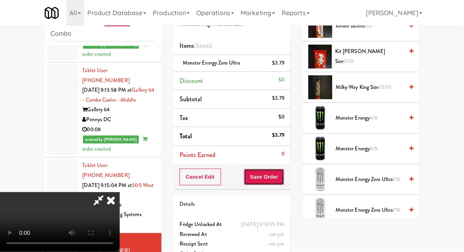
click at [283, 183] on button "Save Order" at bounding box center [264, 177] width 41 height 17
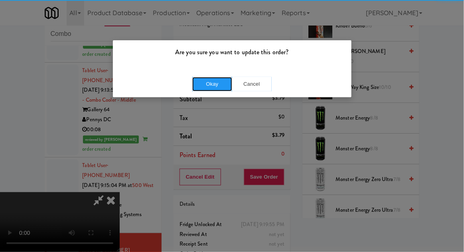
click at [220, 89] on button "Okay" at bounding box center [212, 84] width 40 height 14
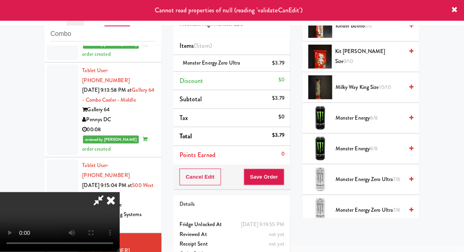
click at [120, 192] on icon at bounding box center [111, 200] width 18 height 16
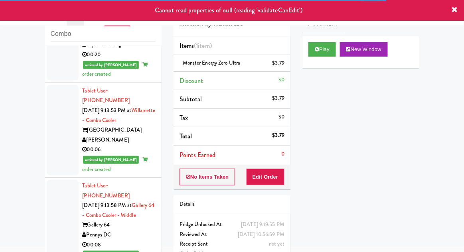
scroll to position [1549, 0]
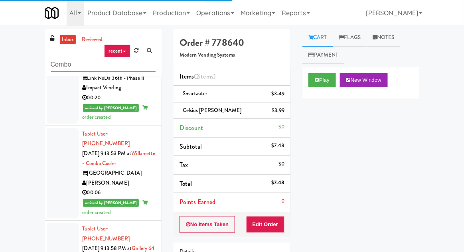
click at [59, 65] on input "Combo" at bounding box center [103, 64] width 105 height 15
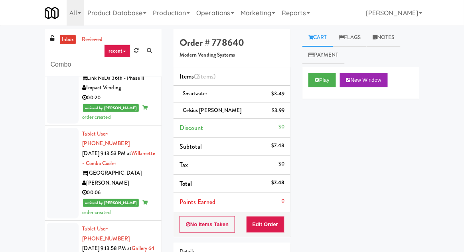
click at [4, 72] on div "inbox reviewed recent all unclear take inventory issue suspicious failed recent…" at bounding box center [232, 175] width 464 height 293
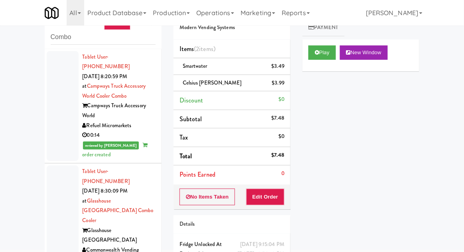
scroll to position [26, 0]
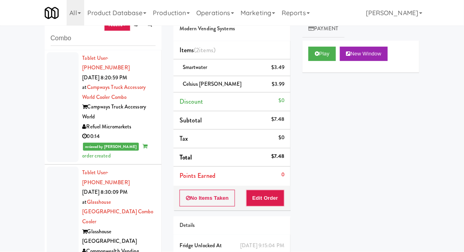
click at [65, 115] on div at bounding box center [63, 107] width 32 height 110
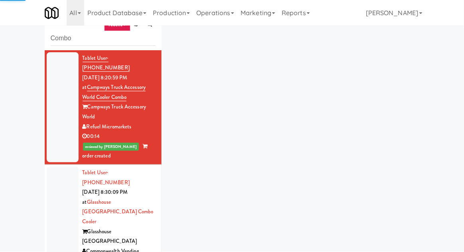
click at [53, 214] on div at bounding box center [63, 232] width 32 height 130
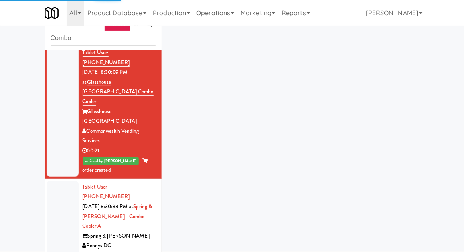
click at [58, 190] on div at bounding box center [63, 231] width 32 height 100
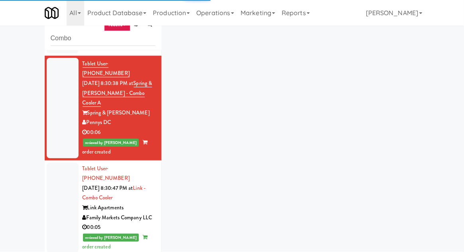
click at [63, 168] on div at bounding box center [63, 208] width 32 height 90
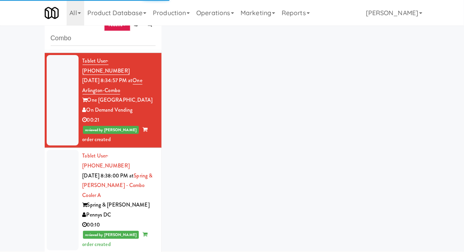
click at [63, 150] on div at bounding box center [63, 200] width 32 height 100
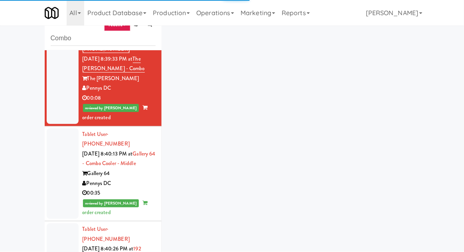
scroll to position [671, 0]
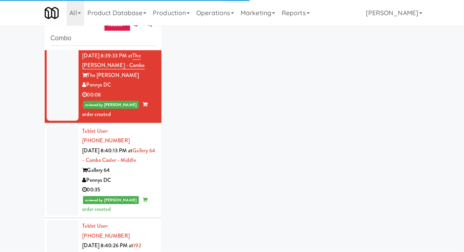
click at [59, 125] on div at bounding box center [63, 170] width 32 height 90
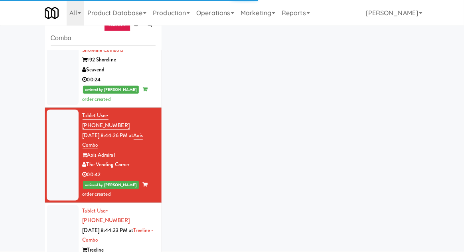
click at [70, 205] on div at bounding box center [63, 250] width 32 height 90
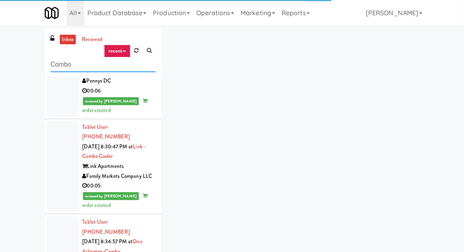
click at [55, 64] on input "Combo" at bounding box center [103, 64] width 105 height 15
click at [61, 66] on input "Combo" at bounding box center [103, 64] width 105 height 15
click at [60, 67] on input "Combo" at bounding box center [103, 64] width 105 height 15
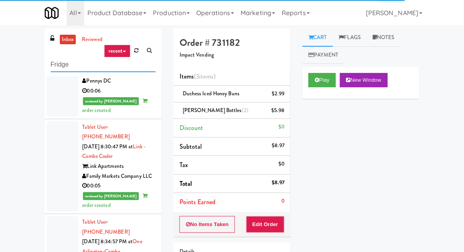
type input "Fridge"
click at [5, 47] on div "inbox reviewed recent all unclear take inventory issue suspicious failed recent…" at bounding box center [232, 175] width 464 height 293
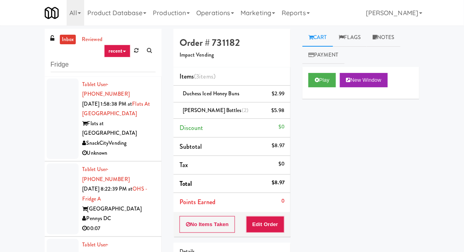
click at [61, 177] on div at bounding box center [63, 198] width 32 height 71
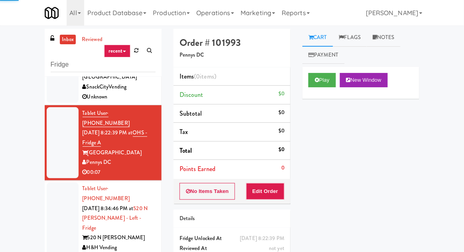
scroll to position [31, 0]
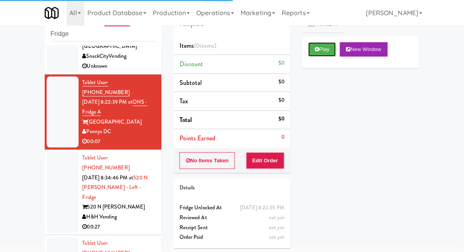
click at [319, 46] on button "Play" at bounding box center [322, 49] width 28 height 14
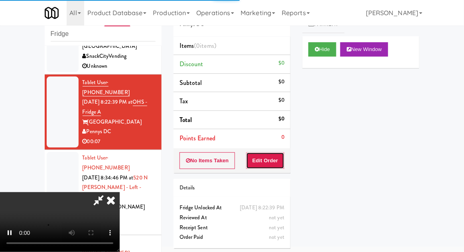
click at [271, 154] on button "Edit Order" at bounding box center [265, 160] width 39 height 17
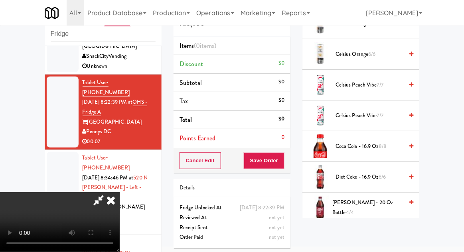
scroll to position [374, 0]
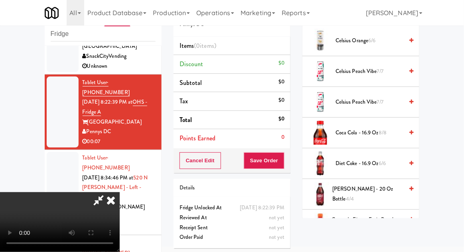
click at [374, 166] on span "Diet Coke - 16.9 oz 6/6" at bounding box center [369, 164] width 68 height 10
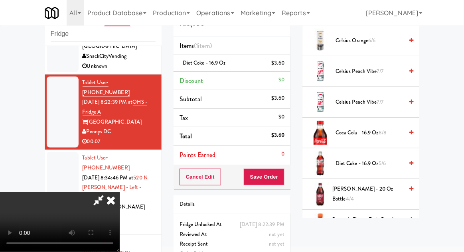
scroll to position [29, 0]
click at [283, 175] on button "Save Order" at bounding box center [264, 177] width 41 height 17
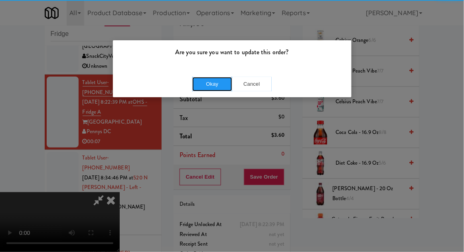
click at [203, 89] on button "Okay" at bounding box center [212, 84] width 40 height 14
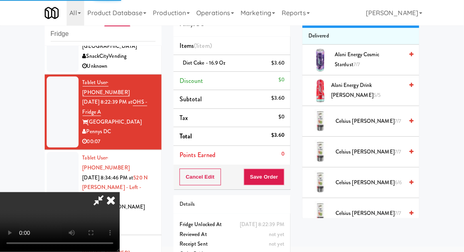
scroll to position [0, 0]
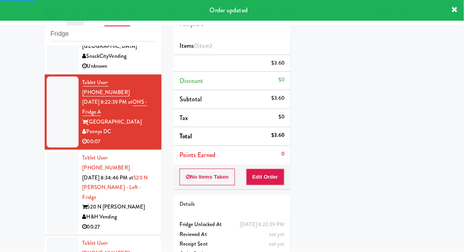
click at [56, 158] on div at bounding box center [63, 192] width 32 height 81
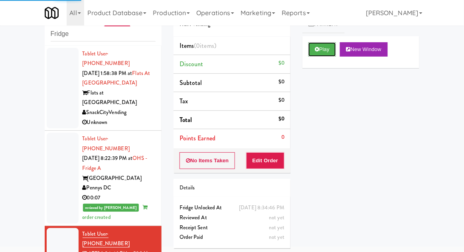
click at [313, 54] on button "Play" at bounding box center [322, 49] width 28 height 14
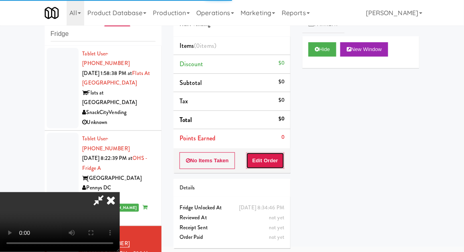
click at [258, 165] on button "Edit Order" at bounding box center [265, 160] width 39 height 17
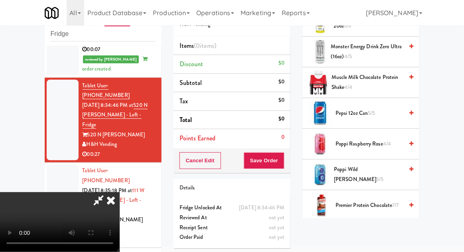
scroll to position [791, 0]
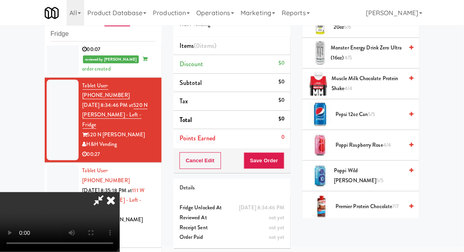
click at [384, 110] on span "Pepsi 12oz can 5/5" at bounding box center [369, 115] width 68 height 10
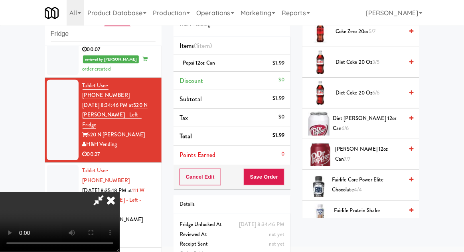
scroll to position [381, 0]
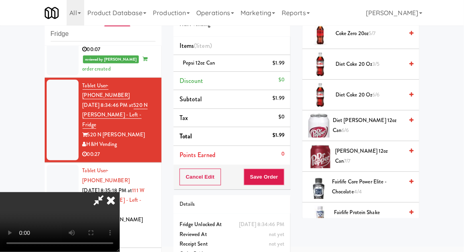
click at [350, 157] on span "7/7" at bounding box center [347, 161] width 6 height 8
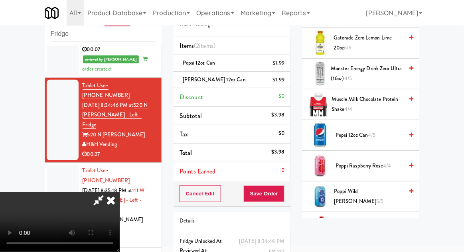
scroll to position [777, 0]
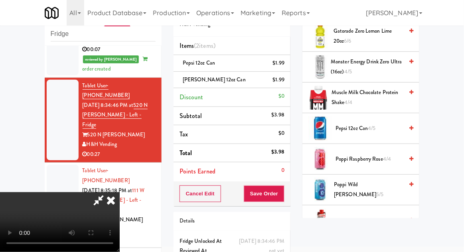
click at [378, 127] on span "Pepsi 12oz can 4/5" at bounding box center [369, 129] width 68 height 10
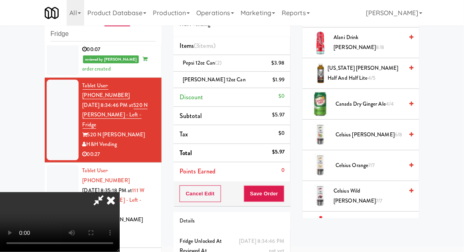
scroll to position [107, 0]
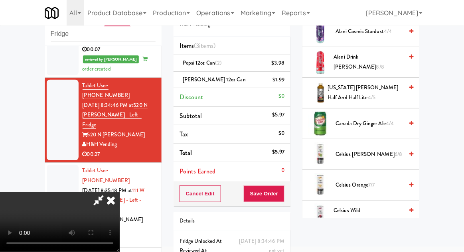
click at [387, 120] on span "4/4" at bounding box center [390, 124] width 8 height 8
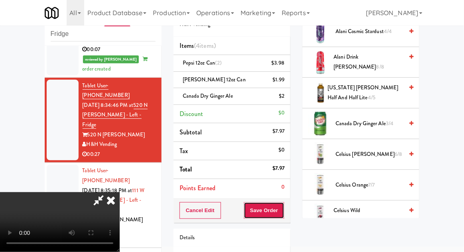
click at [284, 212] on button "Save Order" at bounding box center [264, 210] width 41 height 17
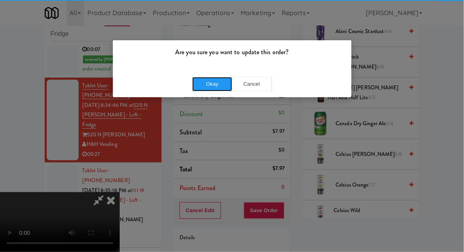
click at [198, 77] on button "Okay" at bounding box center [212, 84] width 40 height 14
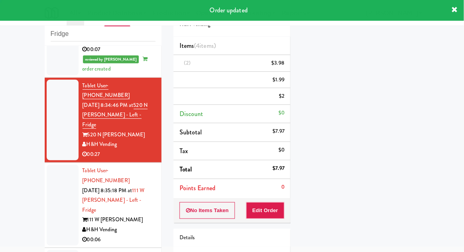
scroll to position [0, 0]
click at [61, 165] on div at bounding box center [63, 205] width 32 height 81
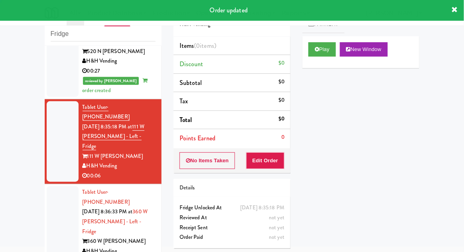
scroll to position [228, 0]
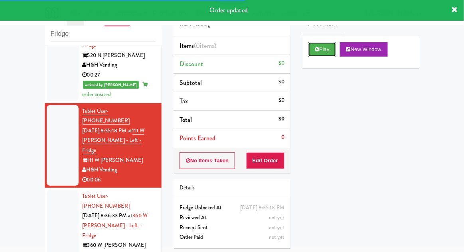
click at [319, 47] on button "Play" at bounding box center [322, 49] width 28 height 14
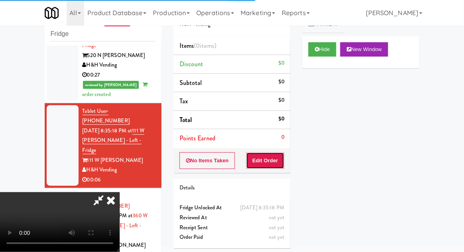
click at [268, 159] on button "Edit Order" at bounding box center [265, 160] width 39 height 17
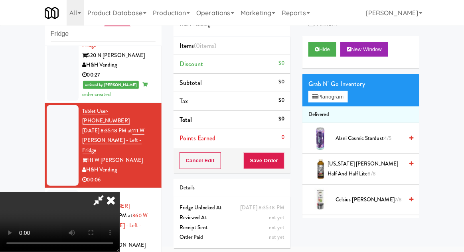
scroll to position [0, 0]
click at [344, 96] on button "Planogram" at bounding box center [327, 97] width 39 height 12
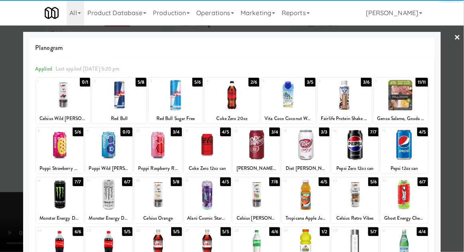
click at [238, 96] on div at bounding box center [232, 95] width 54 height 31
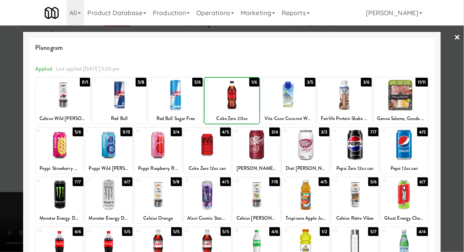
click at [456, 101] on div at bounding box center [232, 126] width 464 height 252
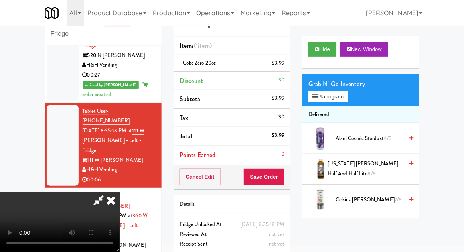
scroll to position [29, 0]
click at [279, 182] on button "Save Order" at bounding box center [264, 177] width 41 height 17
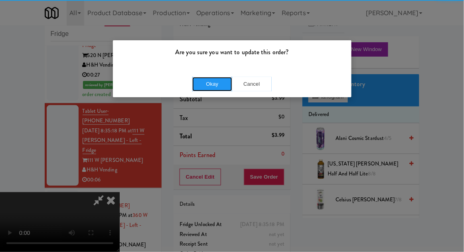
click at [212, 90] on button "Okay" at bounding box center [212, 84] width 40 height 14
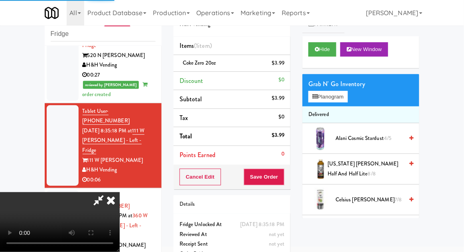
scroll to position [0, 0]
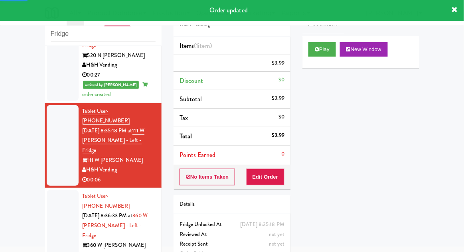
click at [59, 190] on div at bounding box center [63, 230] width 32 height 81
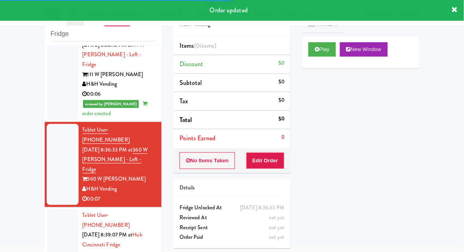
scroll to position [319, 0]
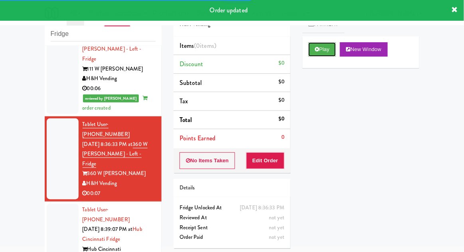
click at [316, 53] on button "Play" at bounding box center [322, 49] width 28 height 14
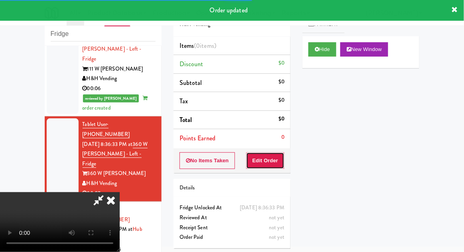
click at [279, 165] on button "Edit Order" at bounding box center [265, 160] width 39 height 17
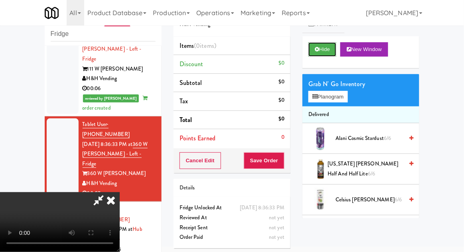
click at [324, 52] on button "Hide" at bounding box center [322, 49] width 28 height 14
click at [322, 48] on button "Hide" at bounding box center [322, 49] width 28 height 14
click at [64, 204] on div at bounding box center [63, 239] width 32 height 71
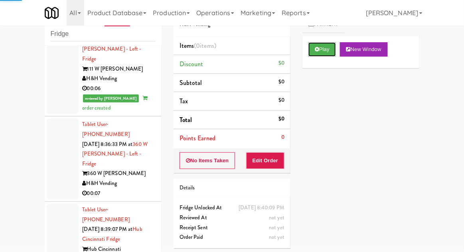
click at [313, 48] on button "Play" at bounding box center [322, 49] width 28 height 14
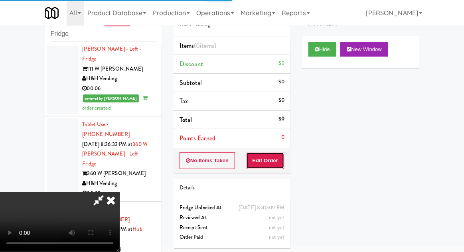
click at [272, 165] on button "Edit Order" at bounding box center [265, 160] width 39 height 17
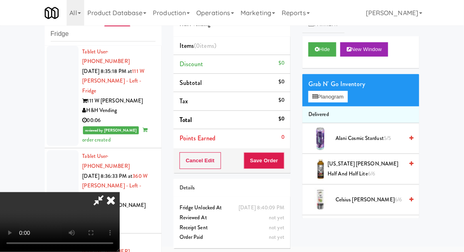
scroll to position [288, 0]
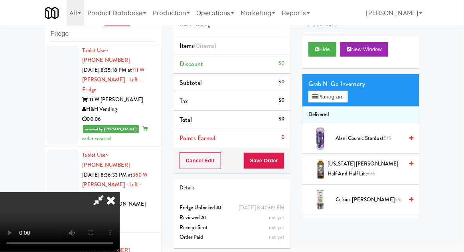
click at [53, 149] on div at bounding box center [63, 189] width 32 height 81
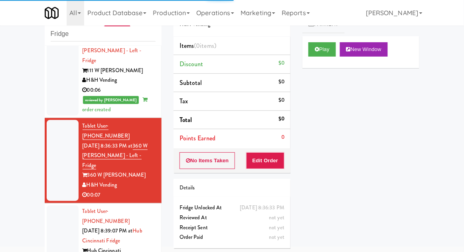
scroll to position [320, 0]
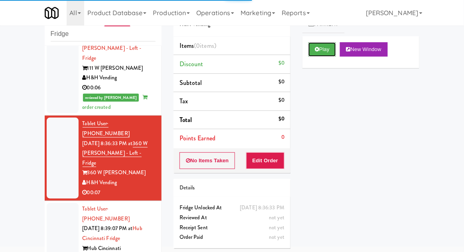
click at [315, 51] on icon at bounding box center [317, 49] width 4 height 5
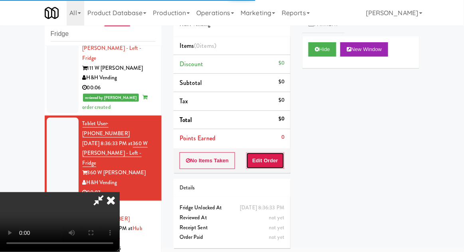
click at [258, 155] on button "Edit Order" at bounding box center [265, 160] width 39 height 17
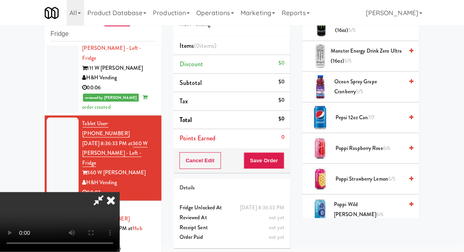
scroll to position [761, 0]
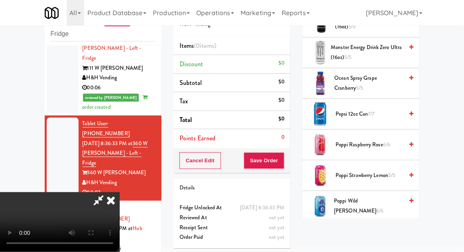
click at [381, 111] on span "Pepsi 12oz can 7/7" at bounding box center [369, 114] width 68 height 10
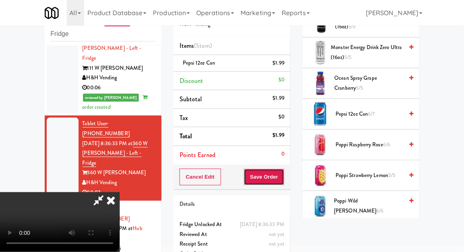
click at [279, 179] on button "Save Order" at bounding box center [264, 177] width 41 height 17
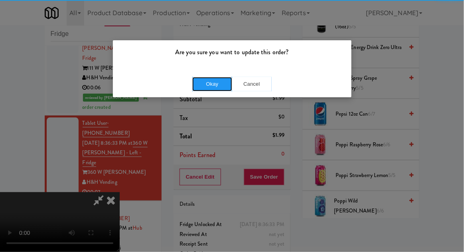
click at [212, 84] on button "Okay" at bounding box center [212, 84] width 40 height 14
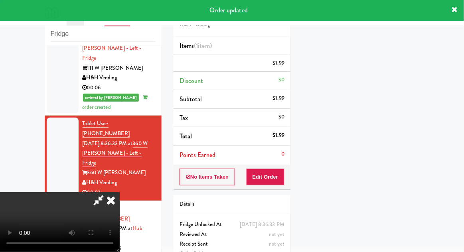
scroll to position [79, 0]
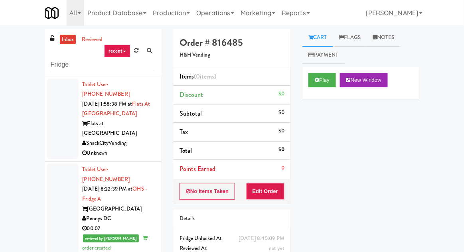
click at [63, 40] on link "inbox" at bounding box center [68, 40] width 16 height 10
